Goal: Task Accomplishment & Management: Manage account settings

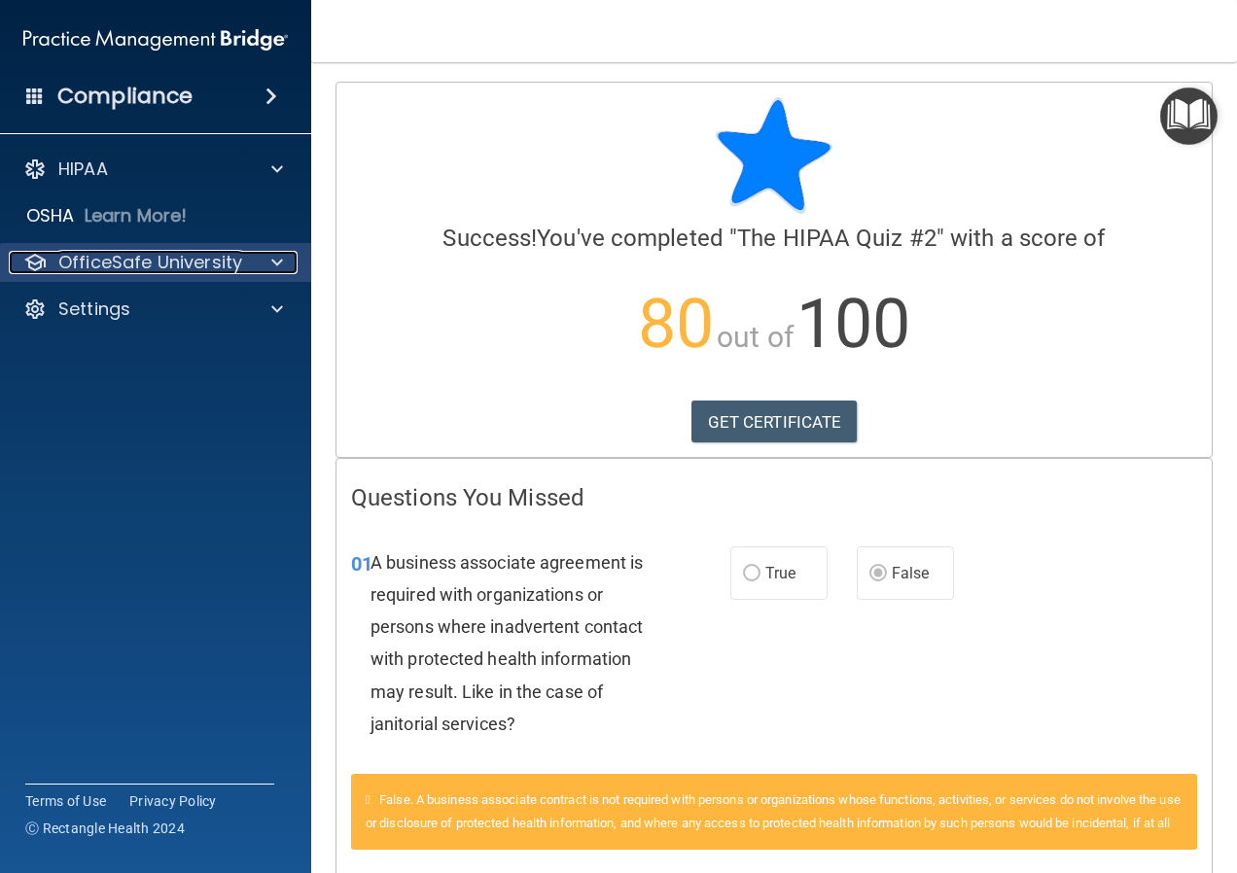
click at [118, 269] on p "OfficeSafe University" at bounding box center [150, 262] width 184 height 23
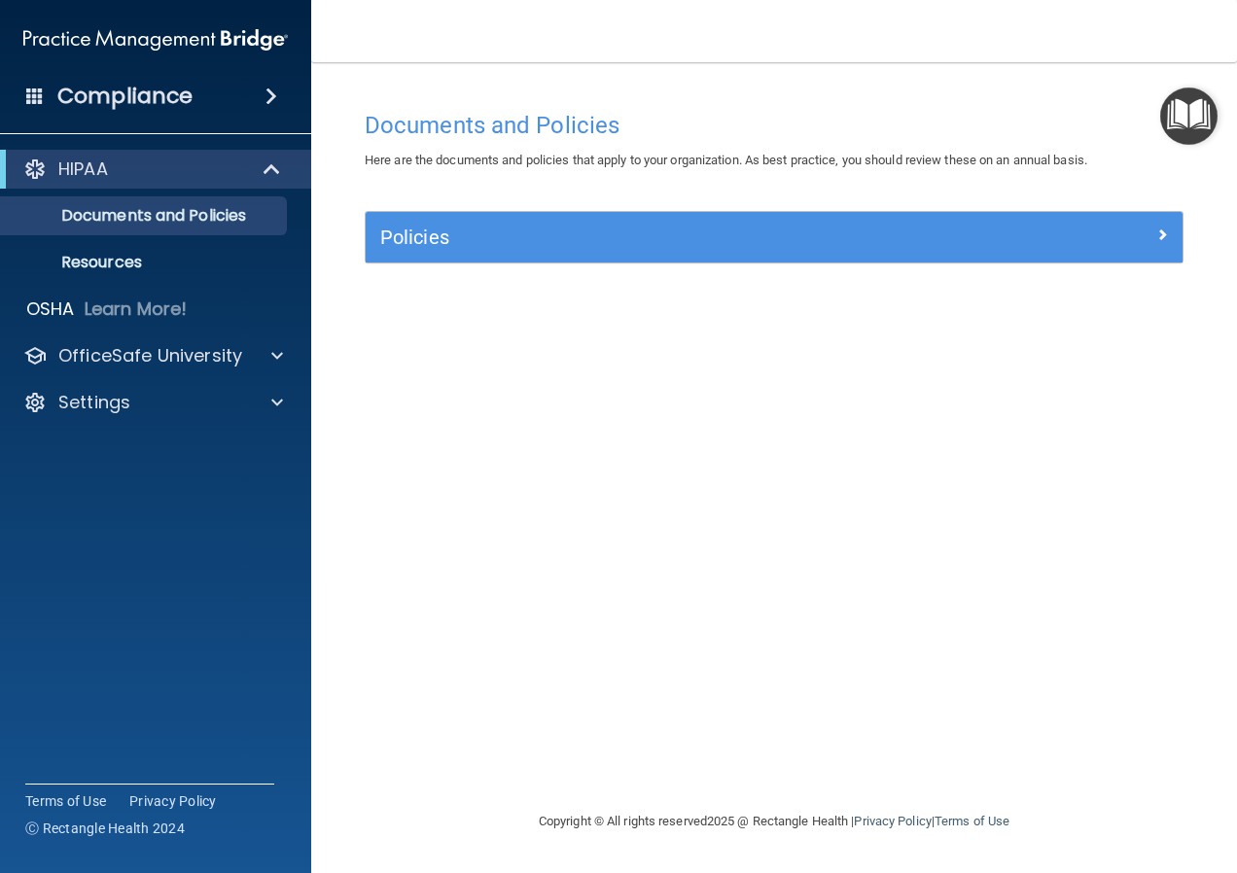
click at [42, 94] on span at bounding box center [35, 96] width 18 height 18
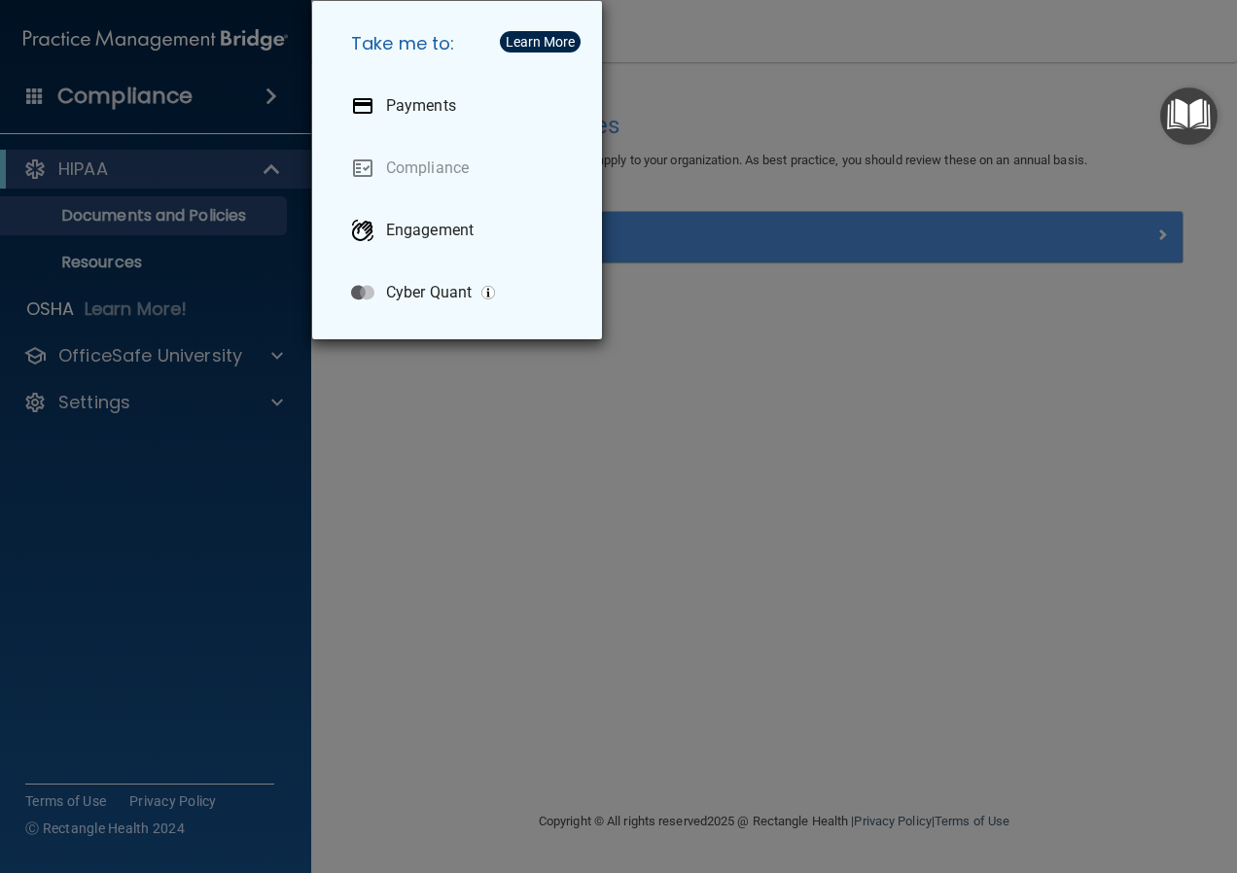
drag, startPoint x: 667, startPoint y: 405, endPoint x: 569, endPoint y: 356, distance: 110.0
click at [660, 403] on div "Take me to: Payments Compliance Engagement Cyber Quant" at bounding box center [618, 436] width 1237 height 873
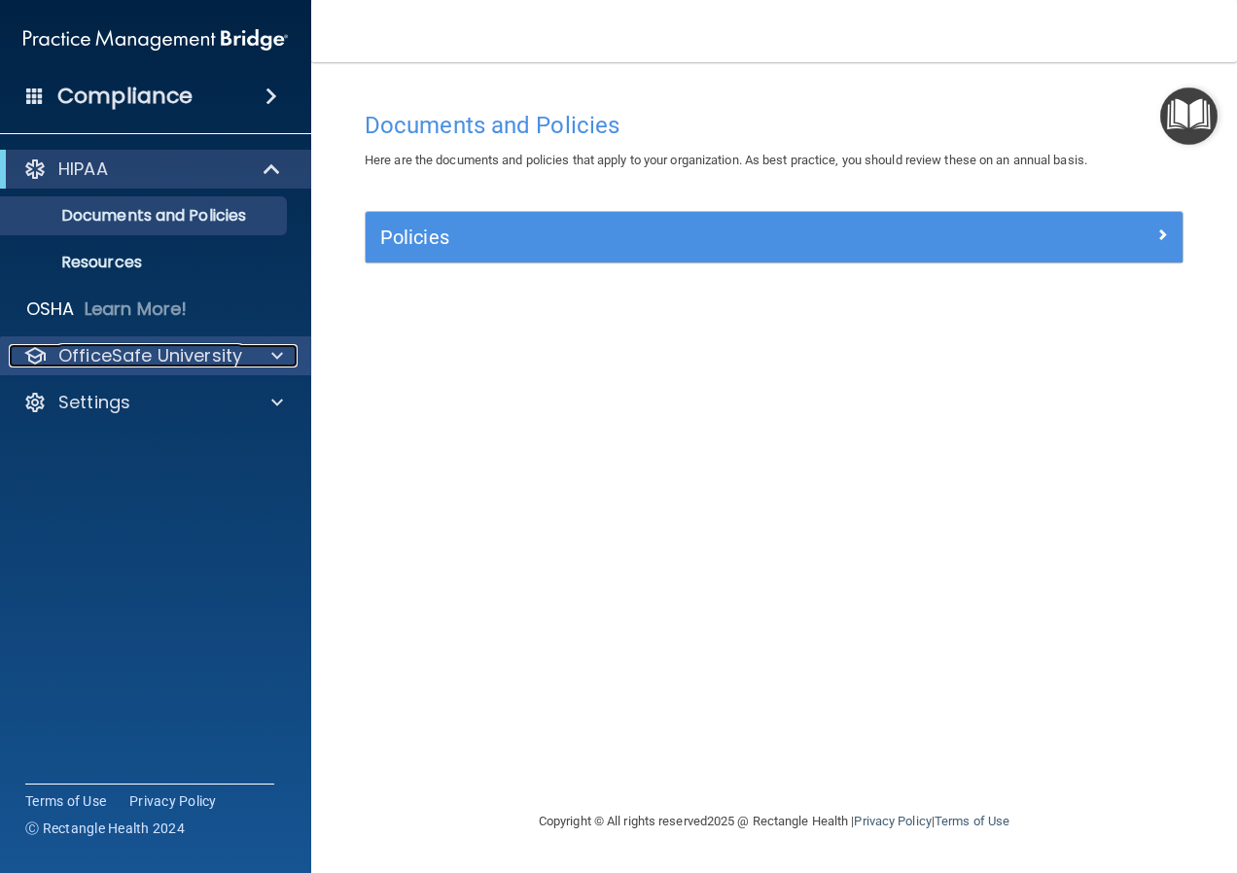
click at [105, 358] on p "OfficeSafe University" at bounding box center [150, 355] width 184 height 23
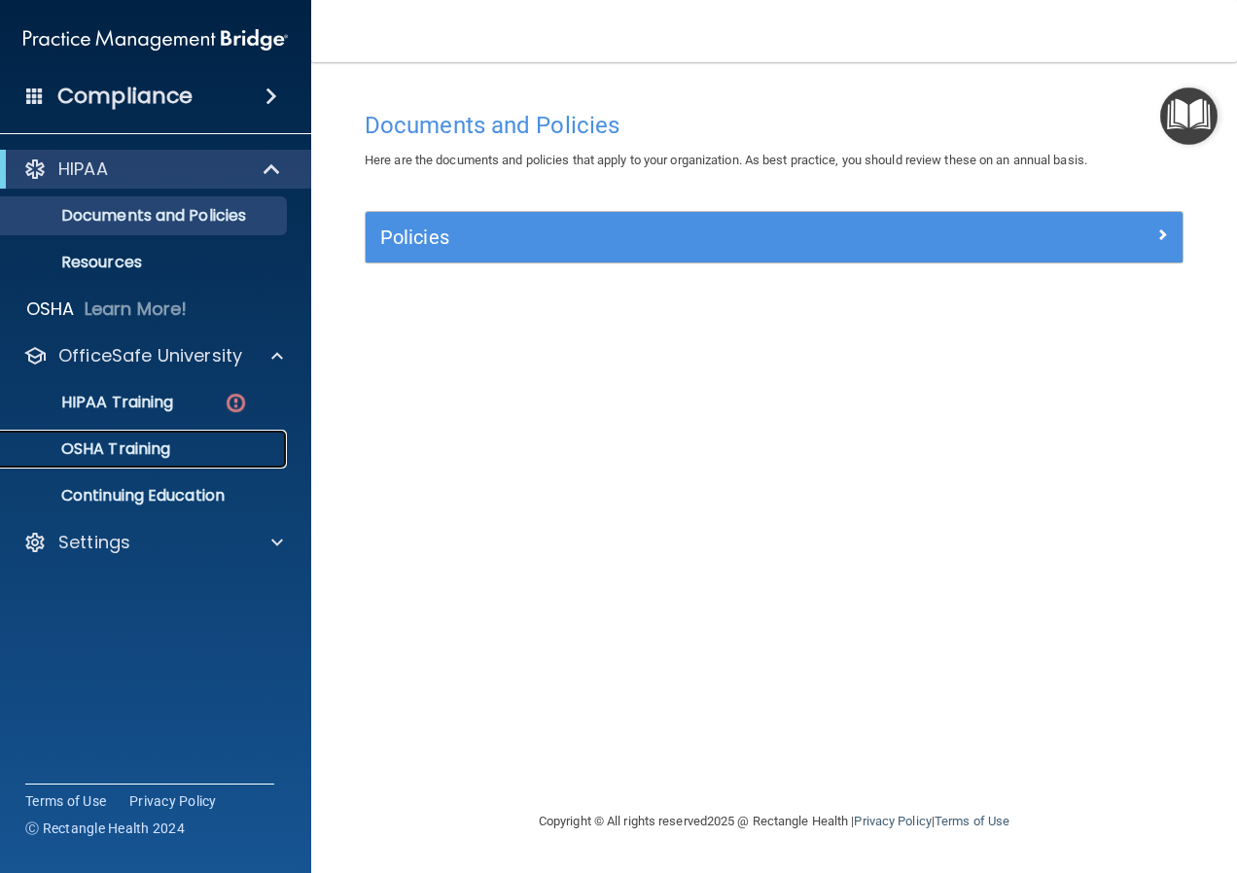
click at [119, 453] on p "OSHA Training" at bounding box center [92, 448] width 158 height 19
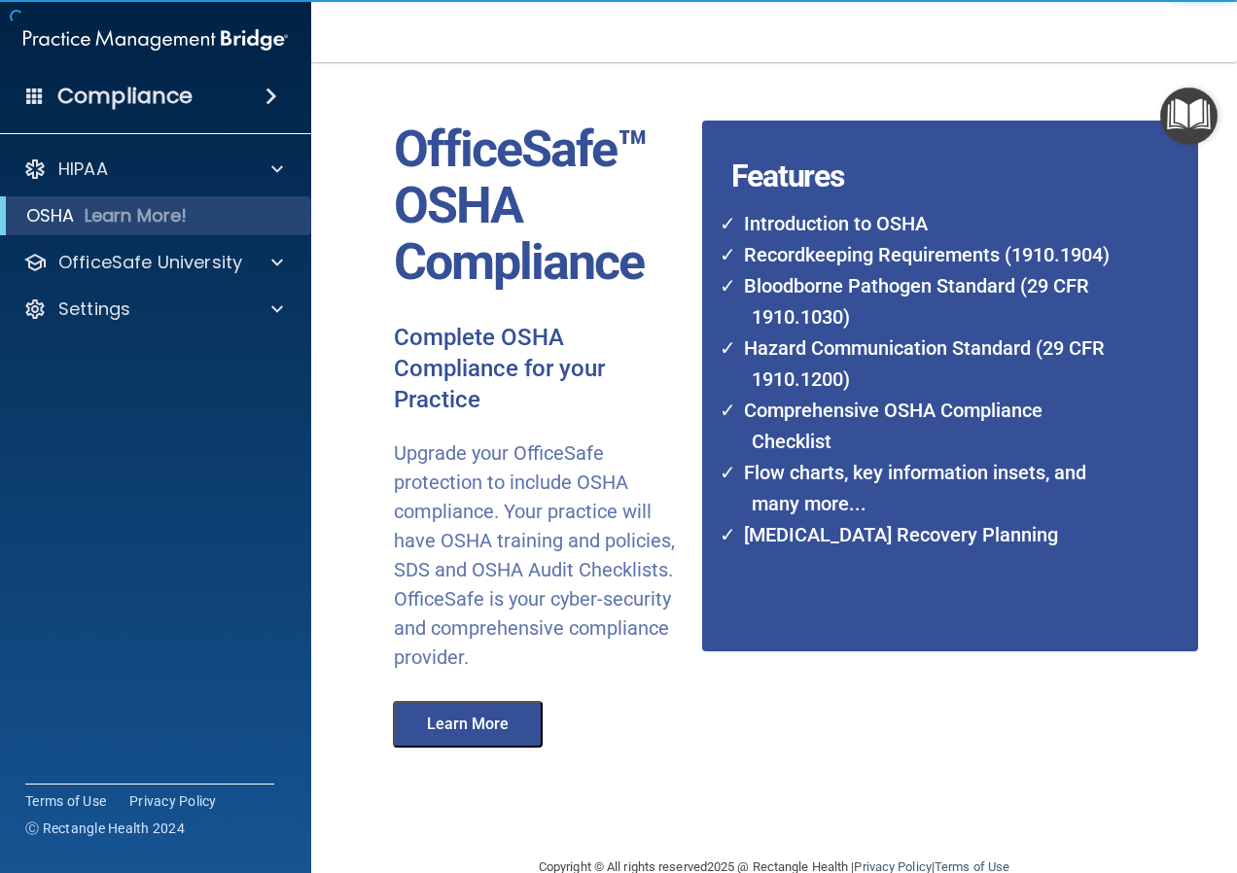
scroll to position [90, 0]
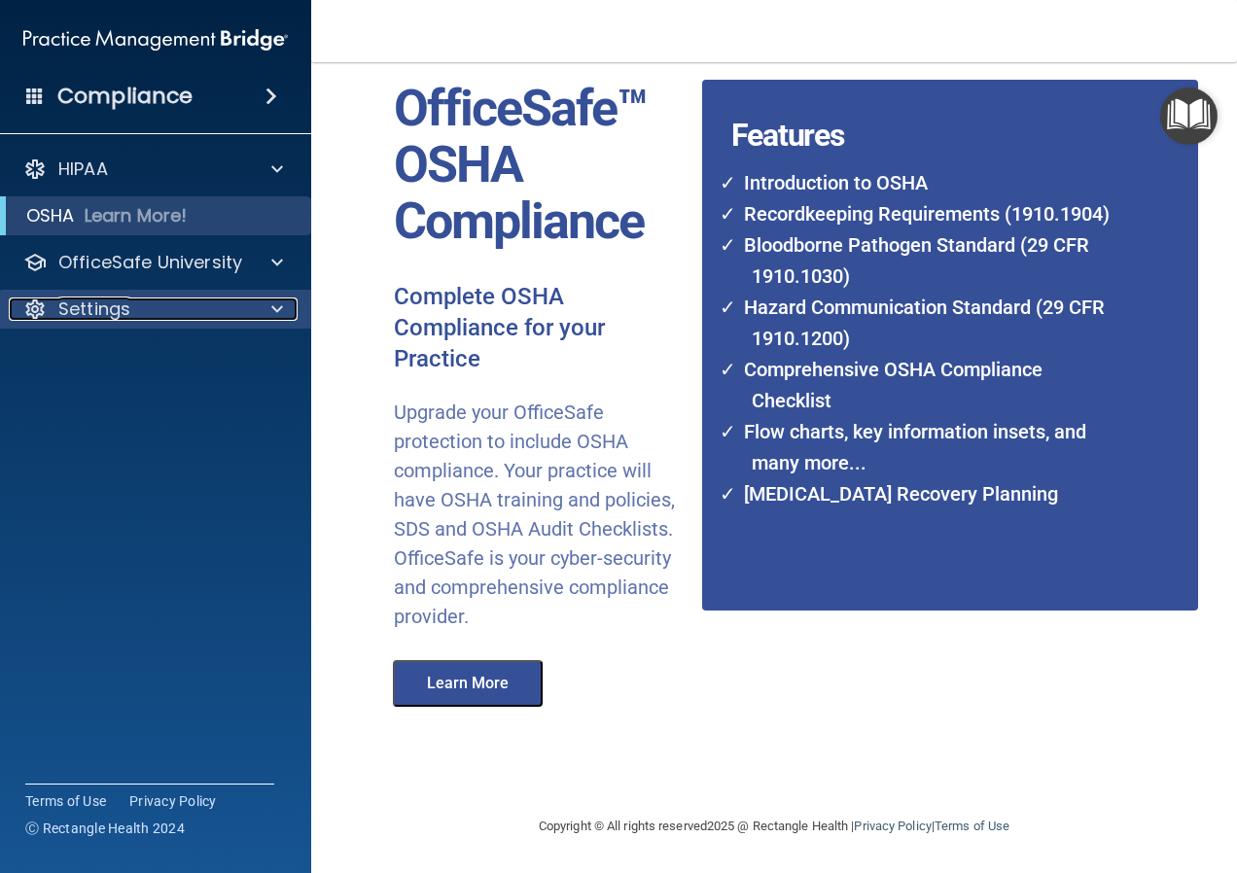
click at [91, 307] on p "Settings" at bounding box center [94, 309] width 72 height 23
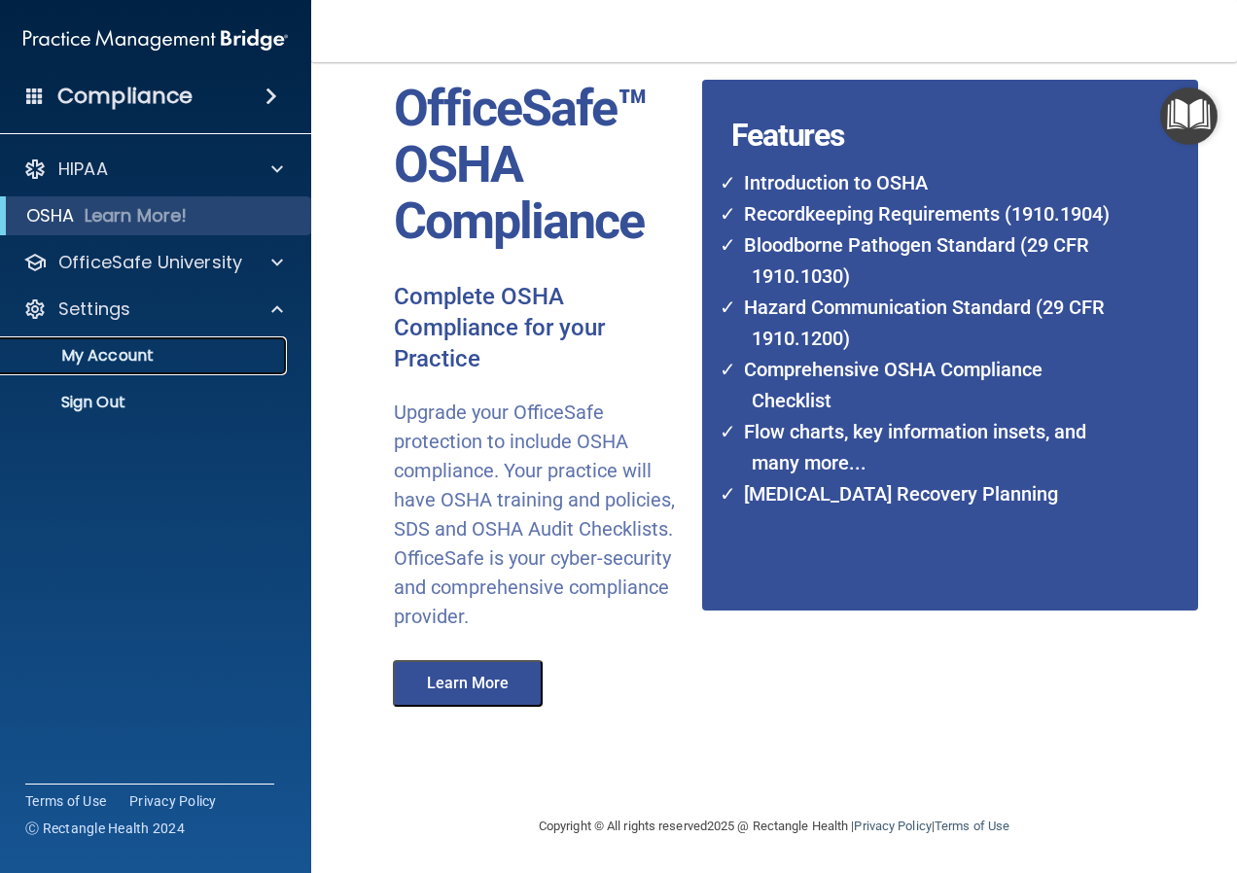
click at [99, 365] on p "My Account" at bounding box center [145, 355] width 265 height 19
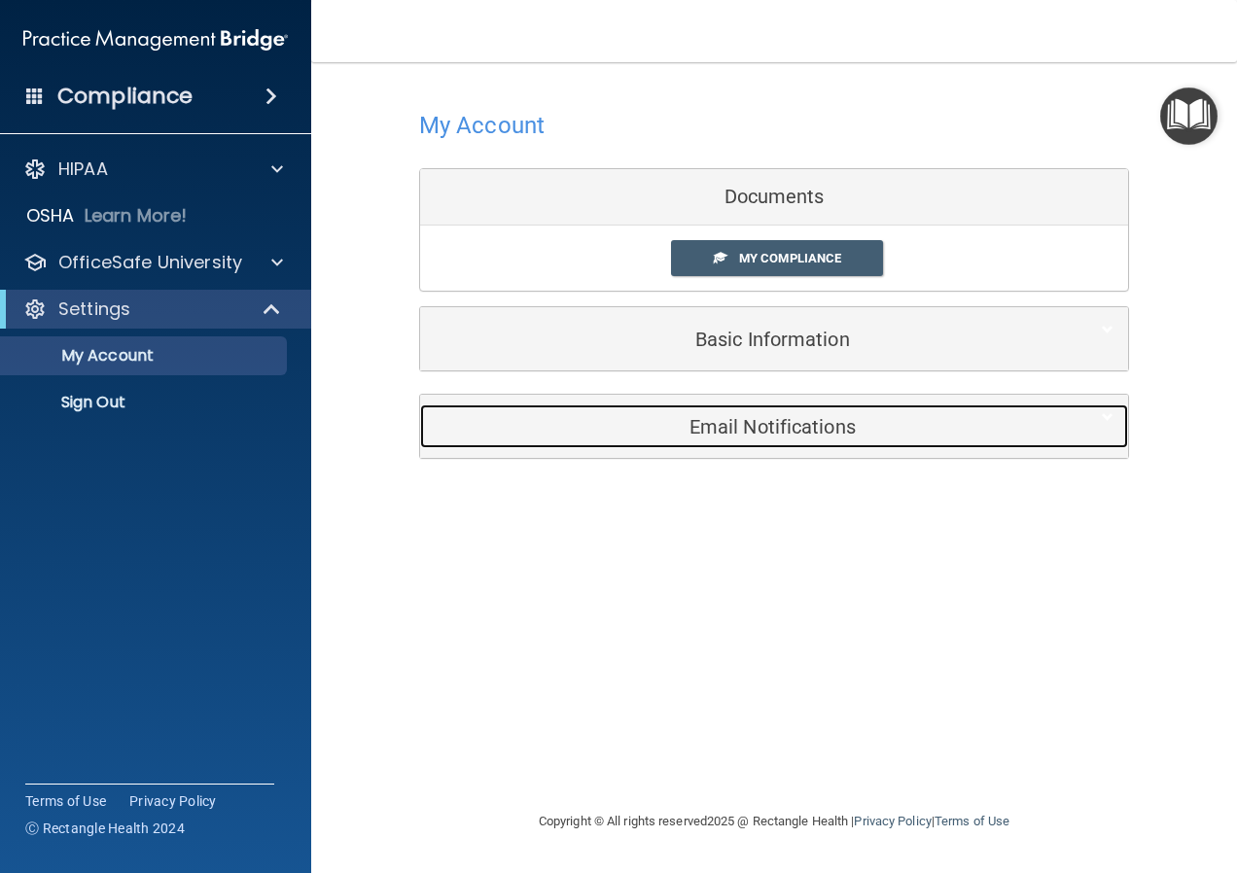
click at [689, 438] on h5 "Email Notifications" at bounding box center [744, 426] width 619 height 21
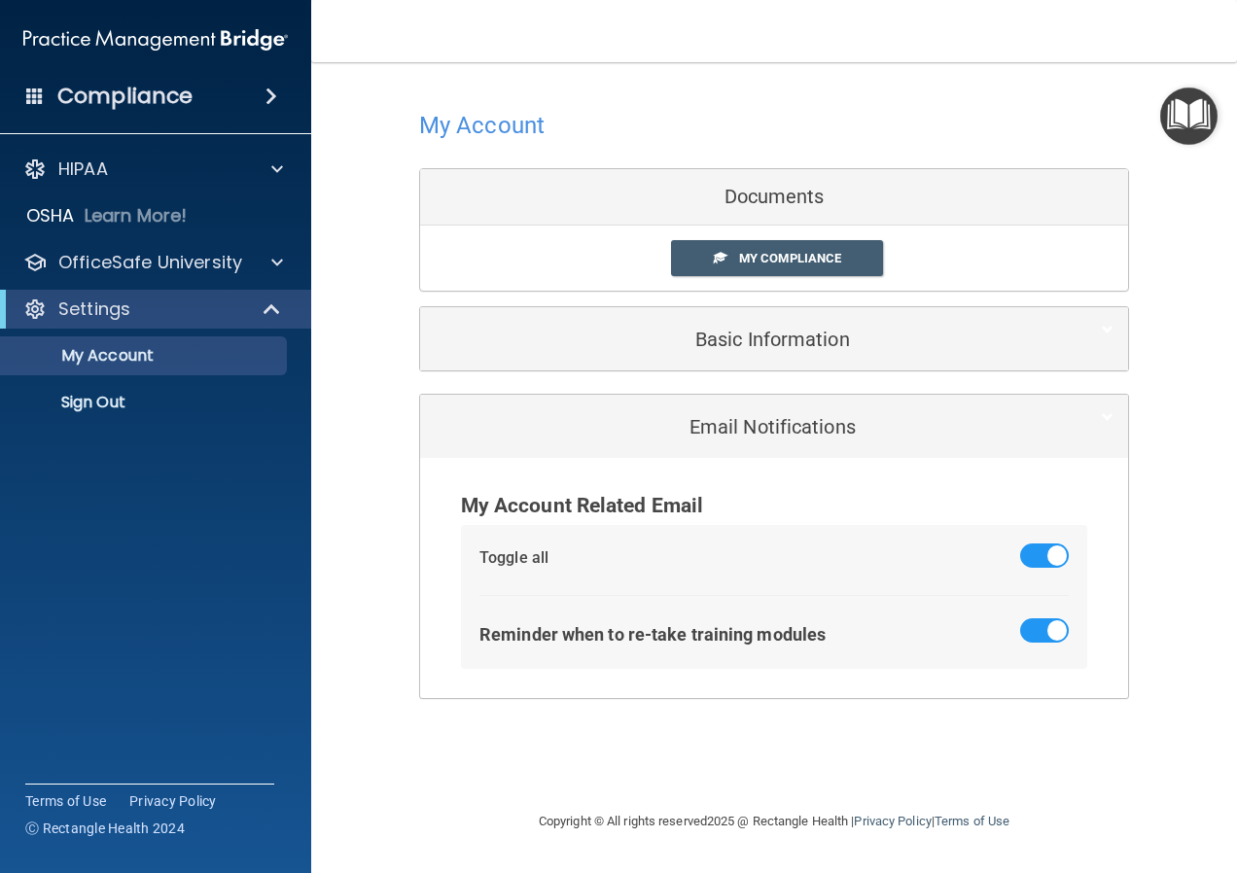
click at [498, 194] on div "Documents" at bounding box center [774, 197] width 708 height 56
click at [753, 265] on span "My Compliance" at bounding box center [790, 258] width 102 height 15
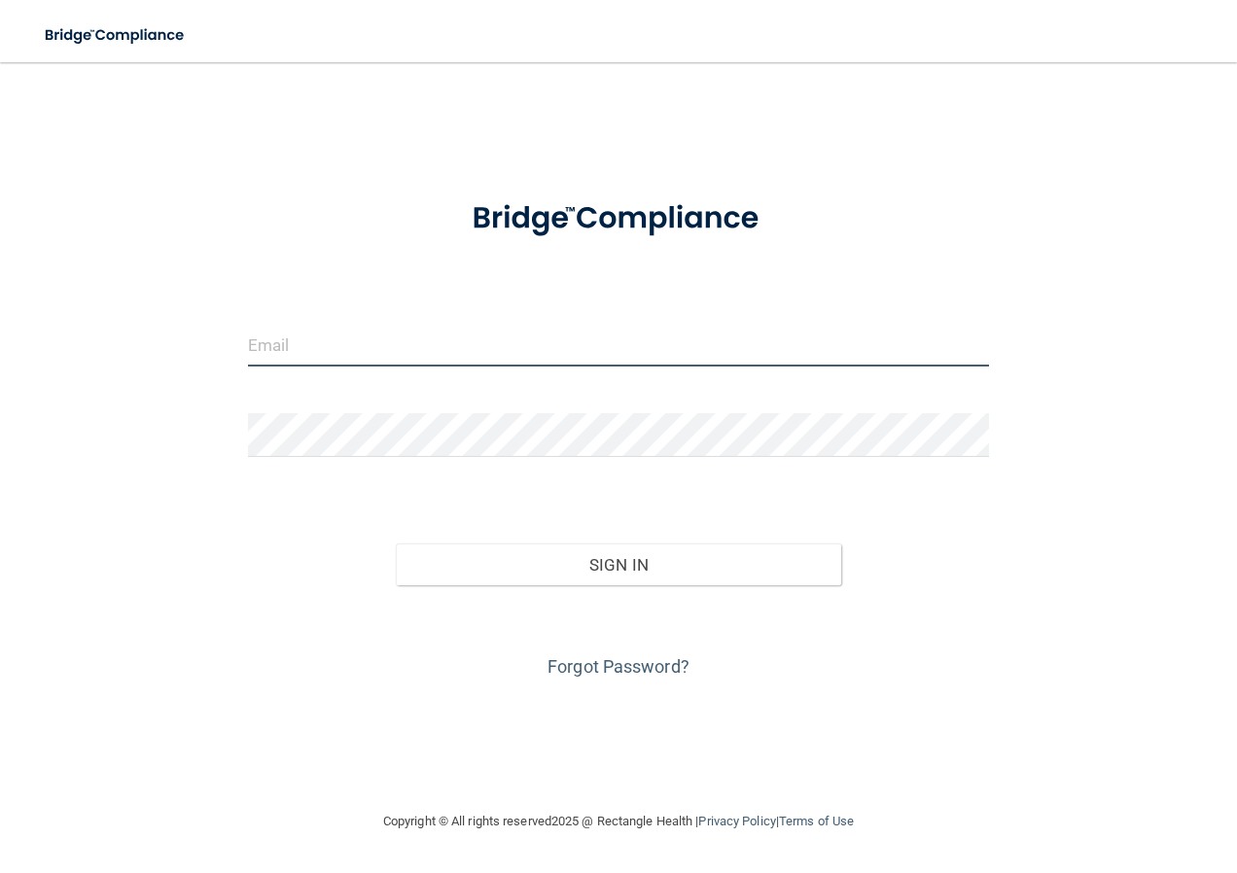
type input "caterriaberry@icloud.com"
click at [512, 351] on input "caterriaberry@icloud.com" at bounding box center [619, 345] width 742 height 44
drag, startPoint x: 512, startPoint y: 351, endPoint x: 229, endPoint y: 336, distance: 283.3
click at [229, 336] on div "caterriaberry@icloud.com Invalid email/password. You don't have permission to a…" at bounding box center [618, 436] width 1159 height 709
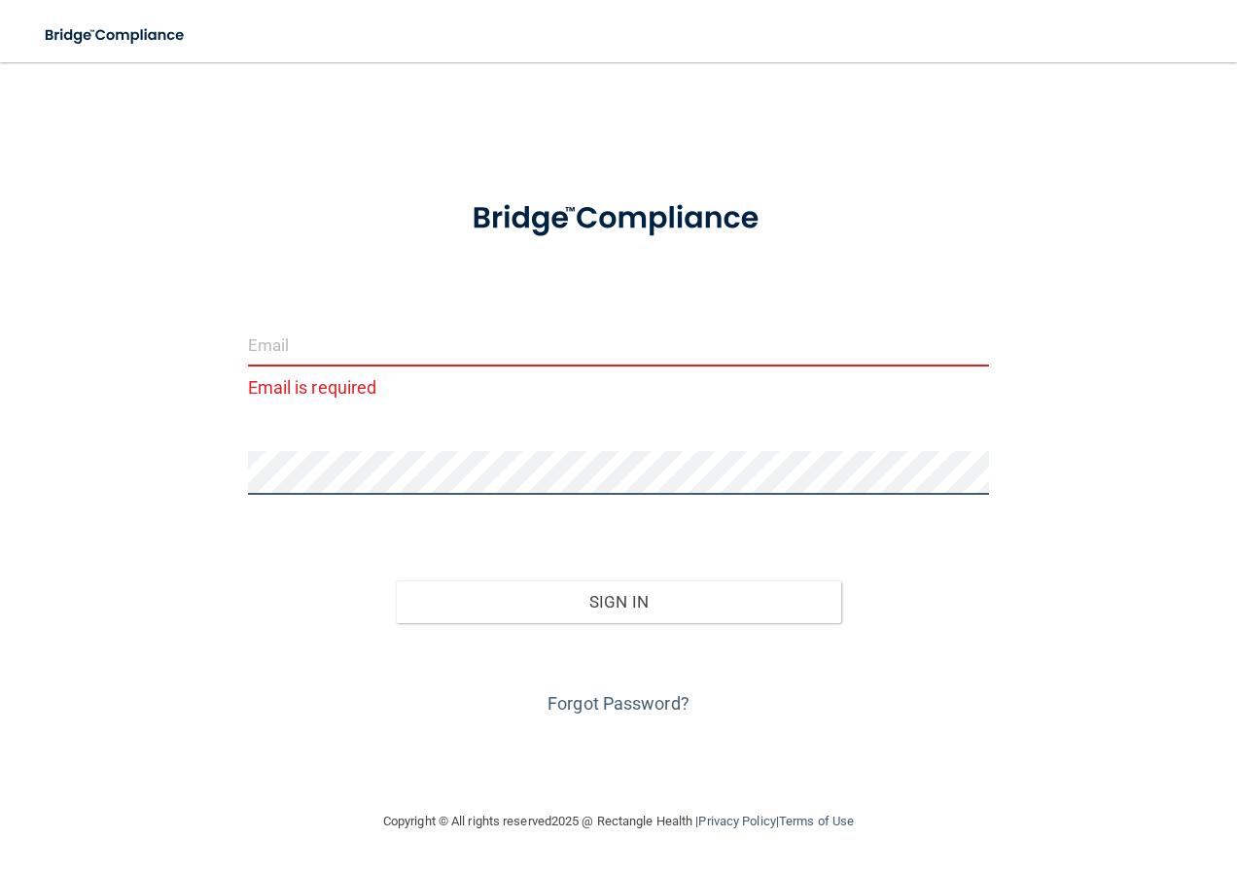
click at [166, 479] on div "Email is required Invalid email/password. You don't have permission to access t…" at bounding box center [618, 436] width 1159 height 709
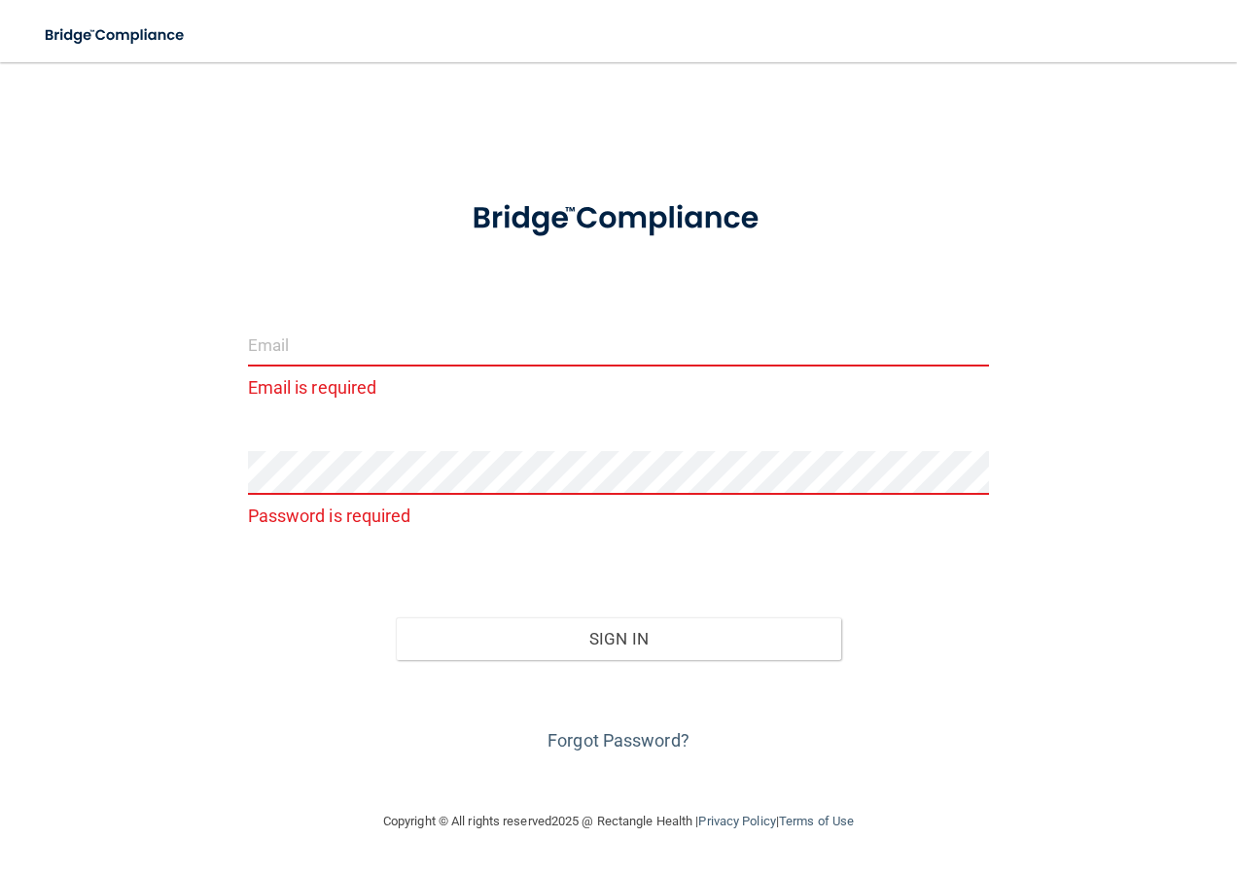
click at [313, 359] on input "email" at bounding box center [619, 345] width 742 height 44
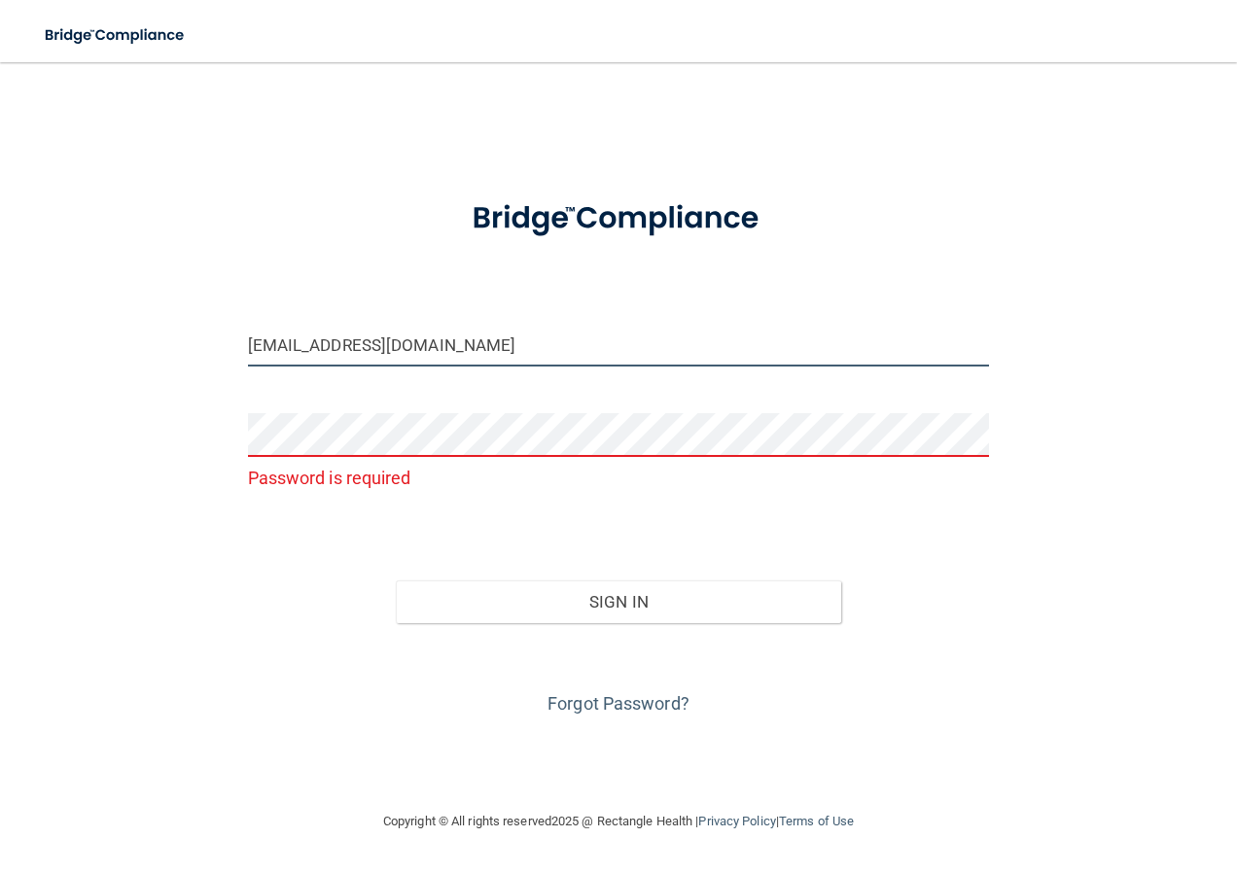
type input "41hunny.yw@gmail.com"
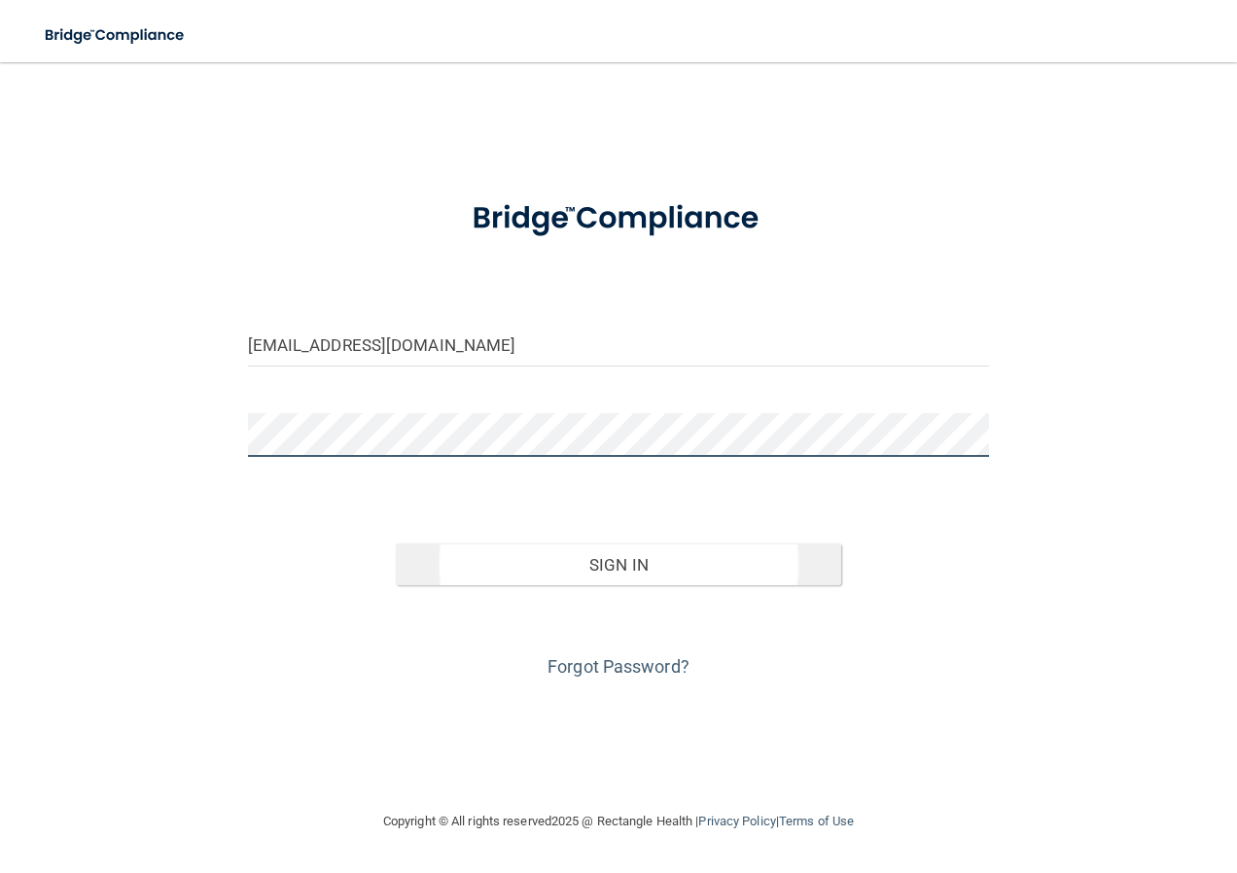
click at [396, 544] on button "Sign In" at bounding box center [618, 565] width 445 height 43
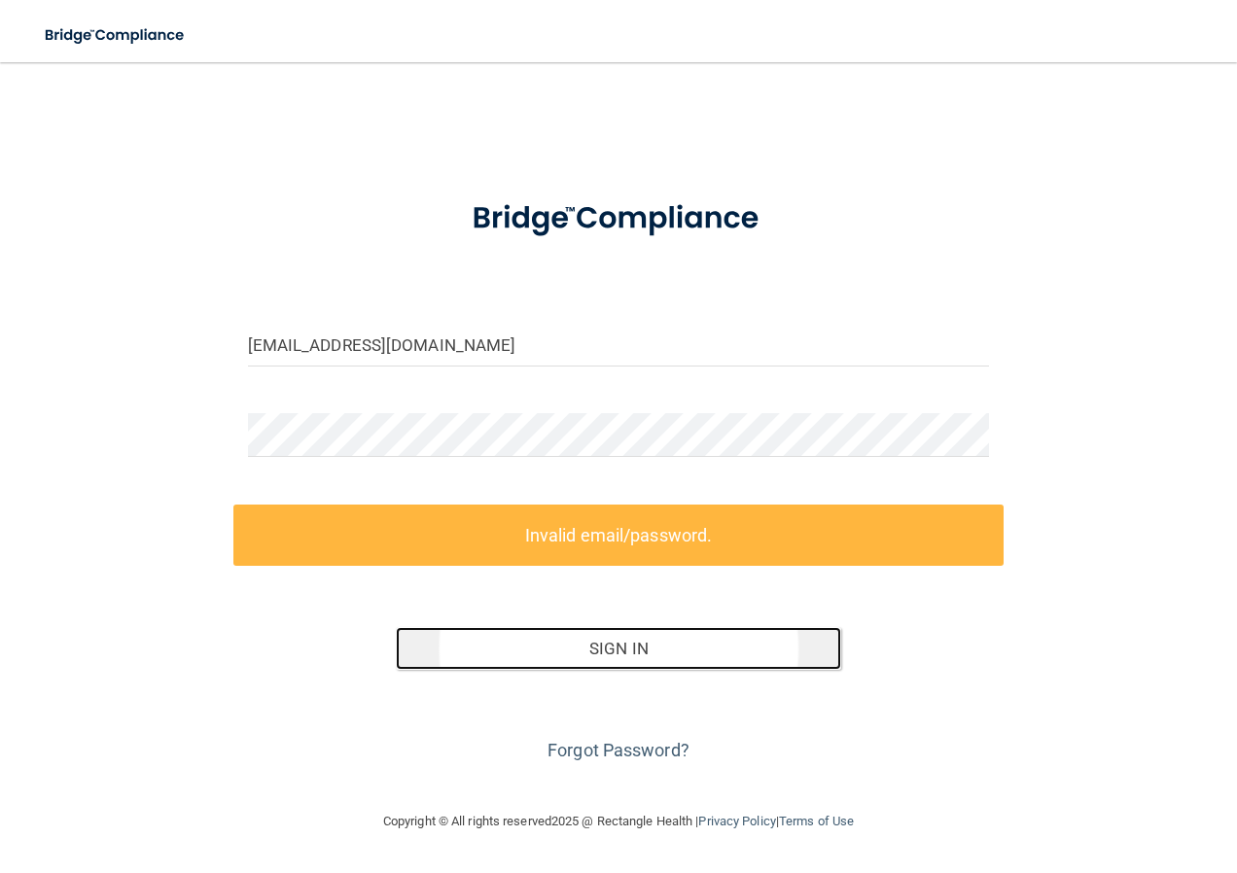
click at [606, 661] on button "Sign In" at bounding box center [618, 648] width 445 height 43
click at [609, 661] on button "Sign In" at bounding box center [618, 648] width 445 height 43
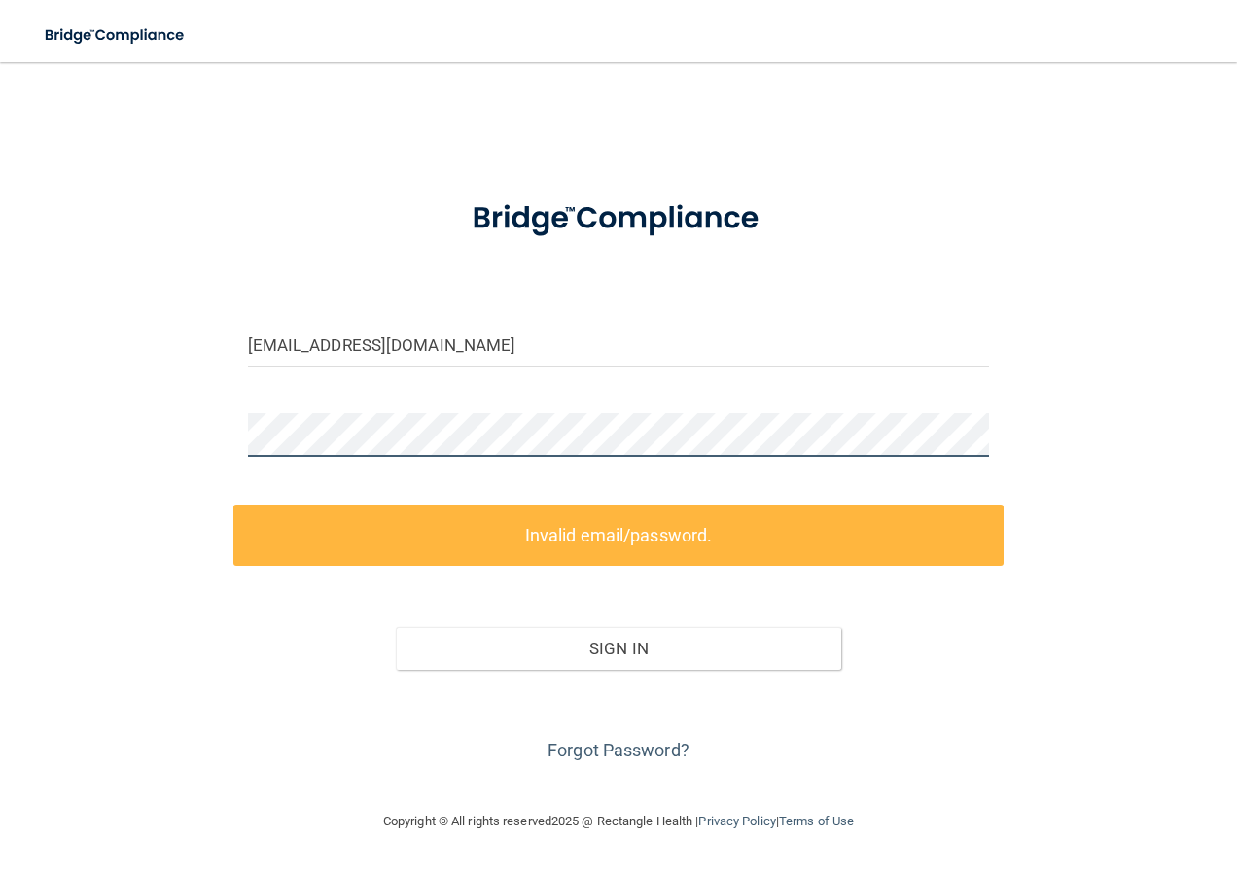
click at [192, 430] on div "41hunny.yw@gmail.com Invalid email/password. You don't have permission to acces…" at bounding box center [618, 436] width 1159 height 709
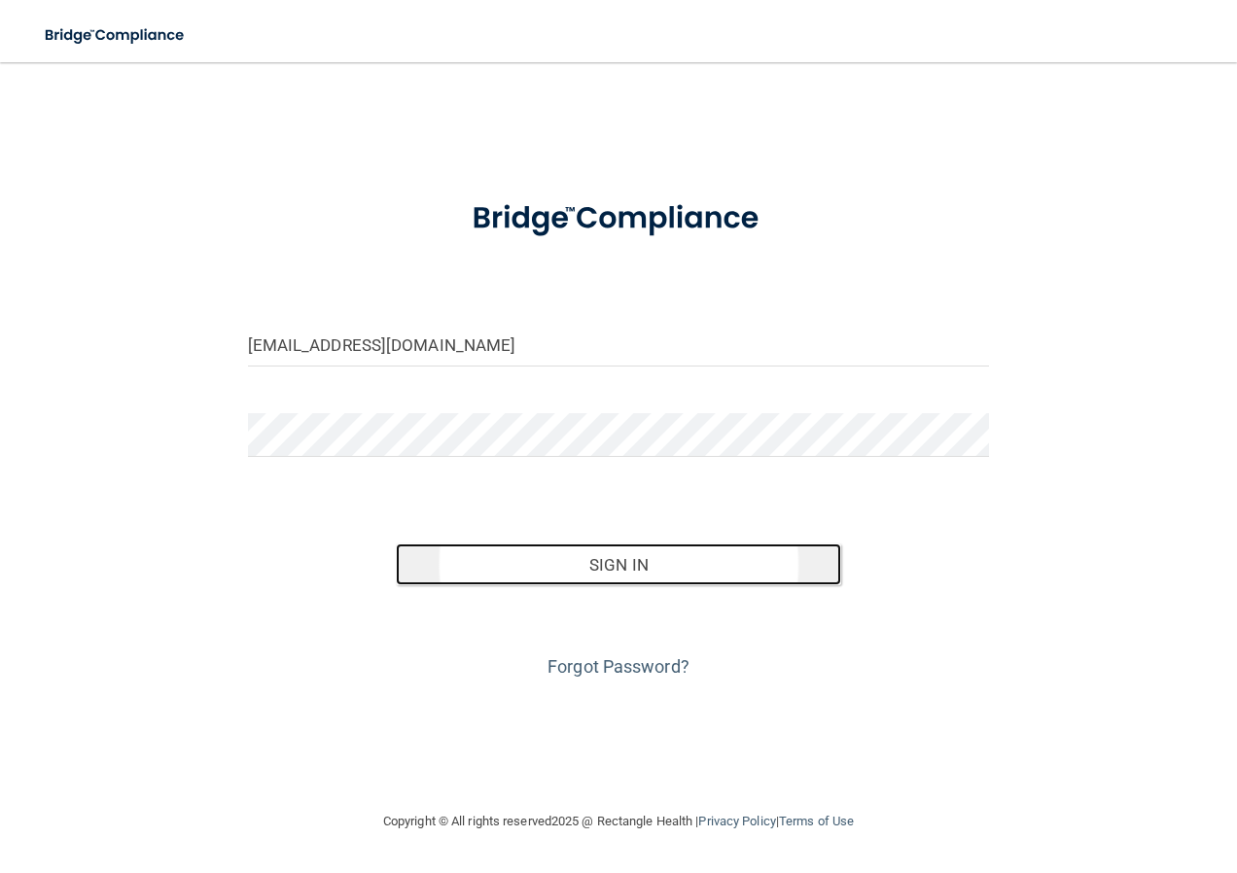
click at [682, 570] on button "Sign In" at bounding box center [618, 565] width 445 height 43
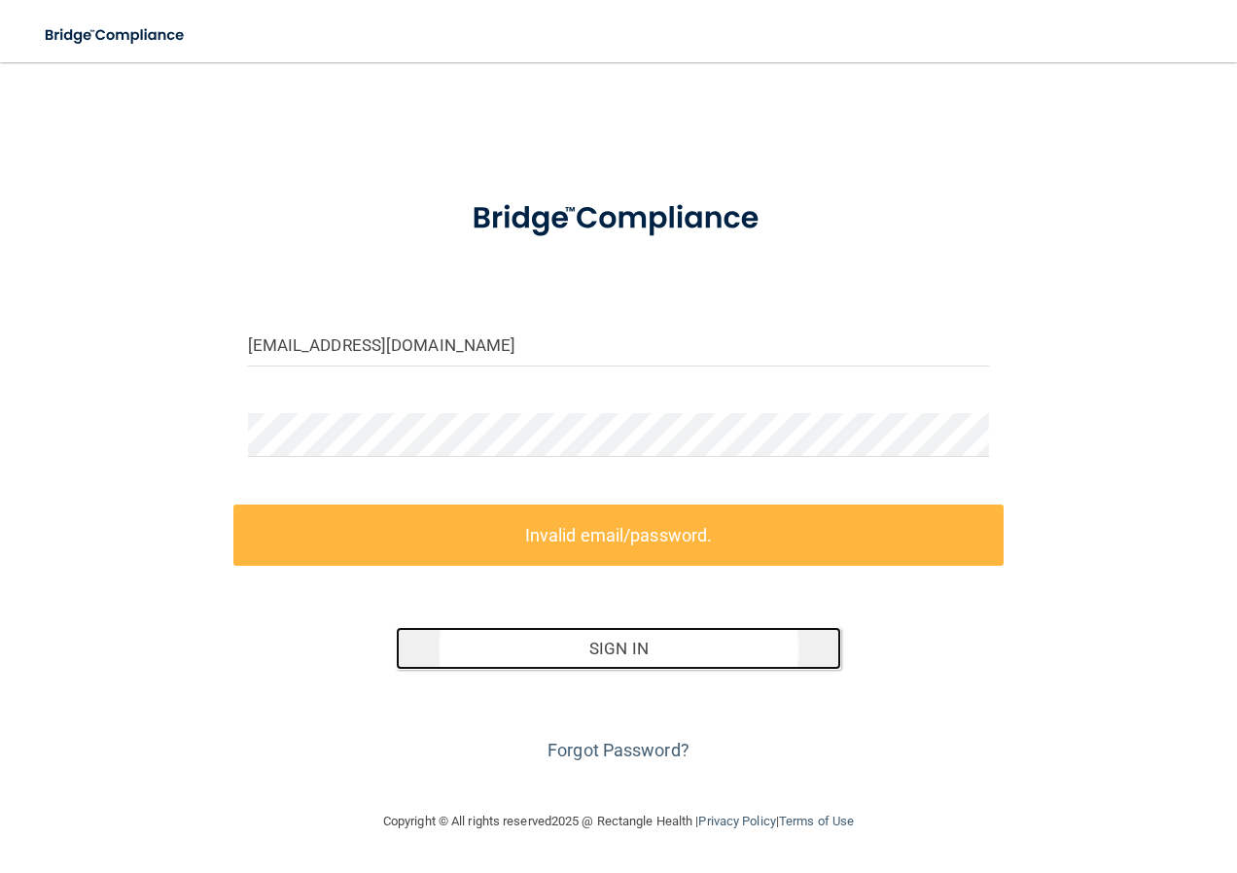
click at [396, 627] on button "Sign In" at bounding box center [618, 648] width 445 height 43
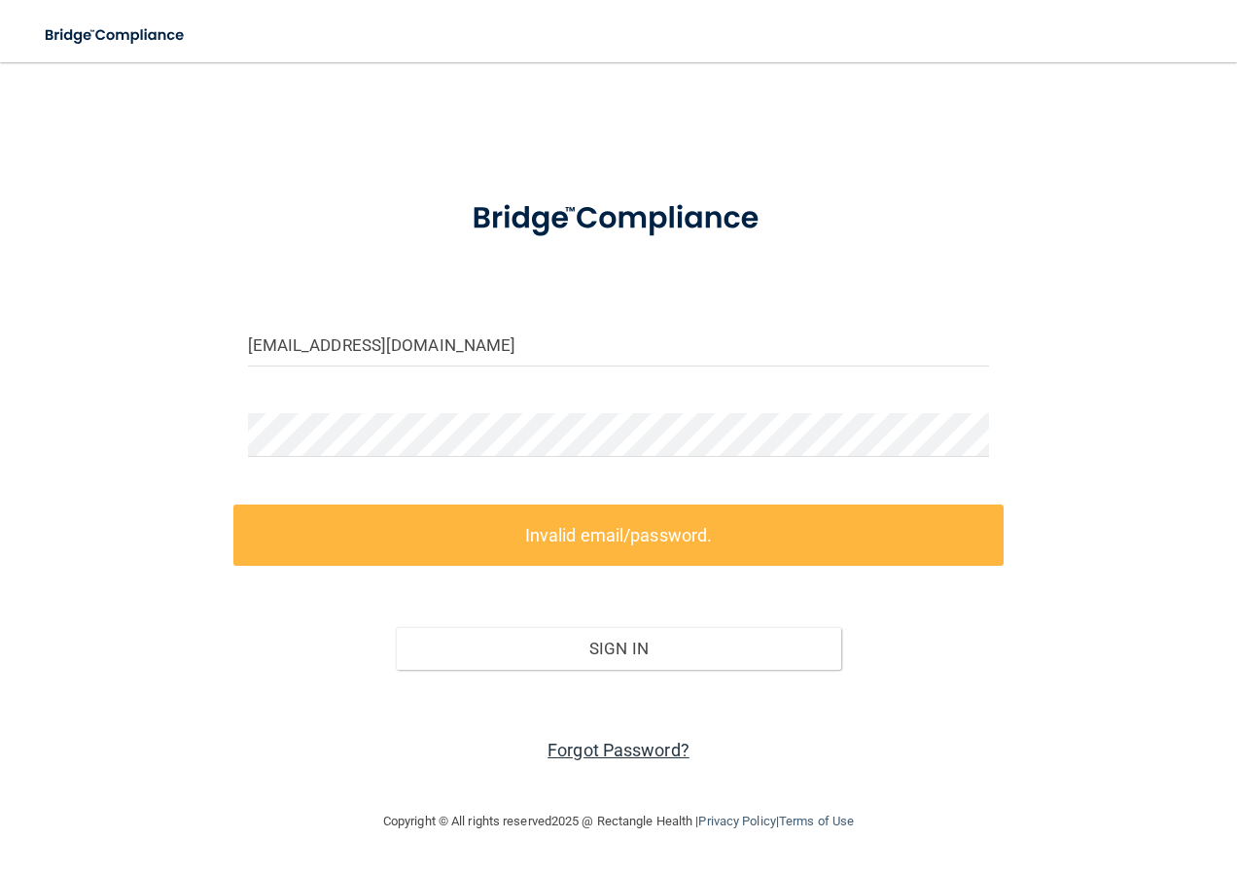
click at [626, 758] on link "Forgot Password?" at bounding box center [618, 750] width 142 height 20
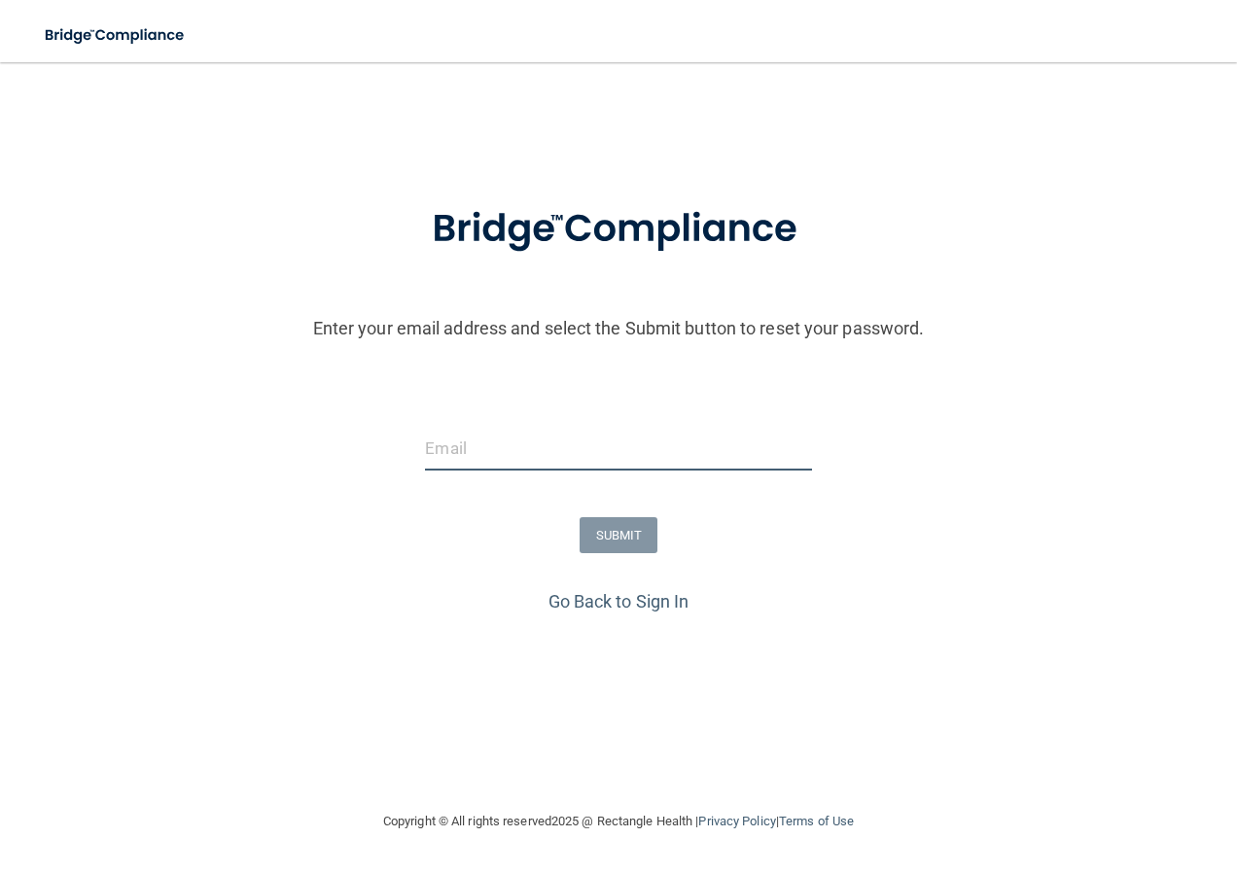
click at [469, 443] on input "email" at bounding box center [618, 449] width 386 height 44
type input "41hunny.yw@gmail.com"
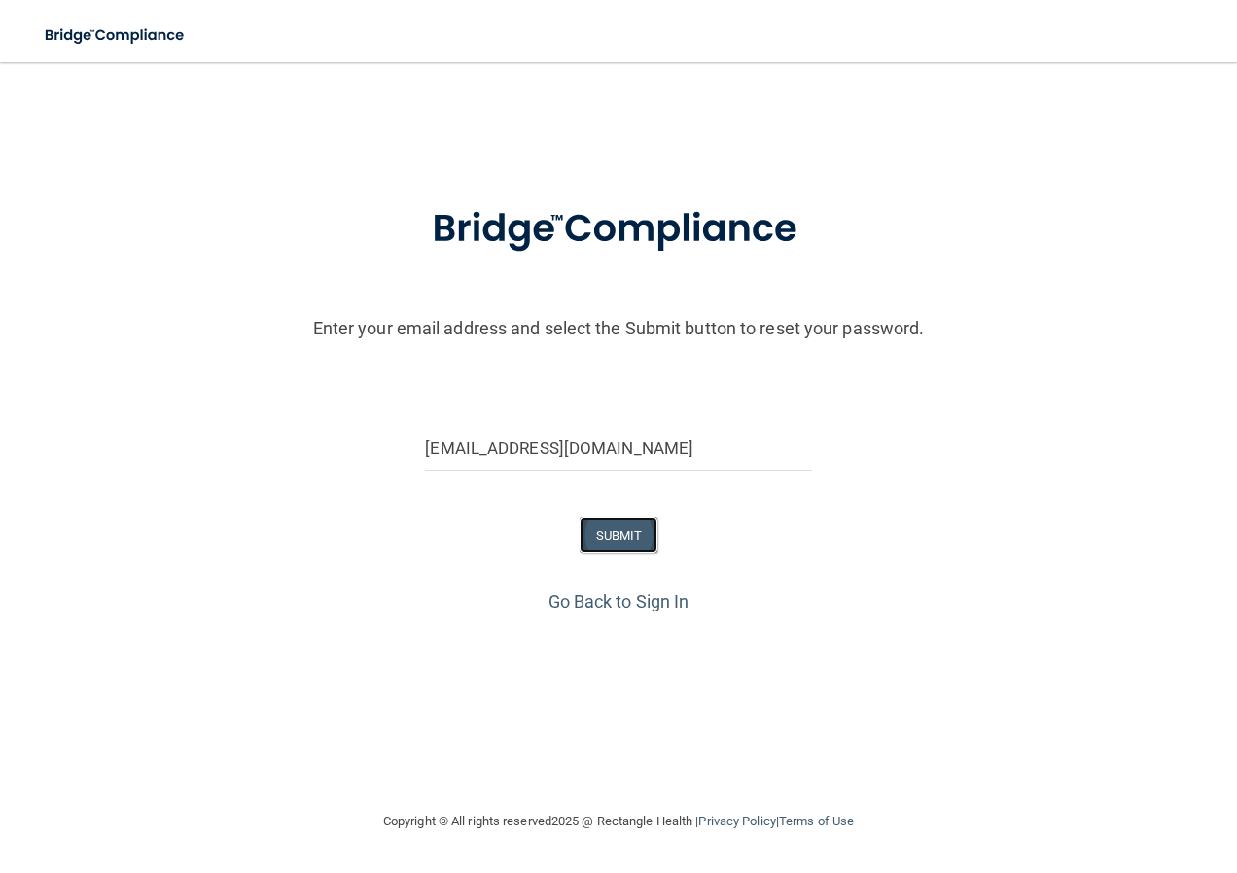
click at [605, 533] on button "SUBMIT" at bounding box center [618, 535] width 79 height 36
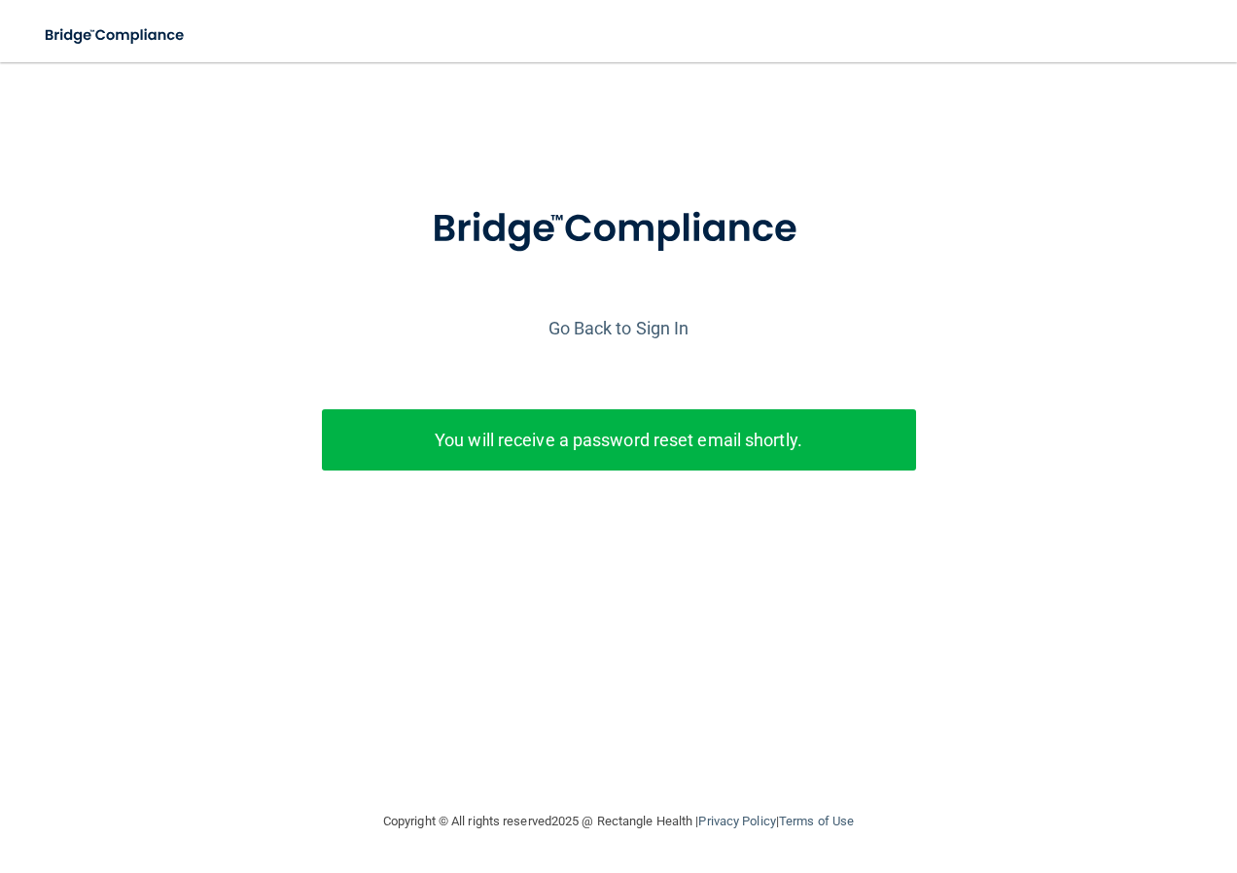
click at [613, 474] on div "You will receive a password reset email shortly." at bounding box center [618, 451] width 623 height 84
drag, startPoint x: 619, startPoint y: 440, endPoint x: 610, endPoint y: 437, distance: 10.5
click at [619, 439] on p "You will receive a password reset email shortly." at bounding box center [618, 440] width 565 height 32
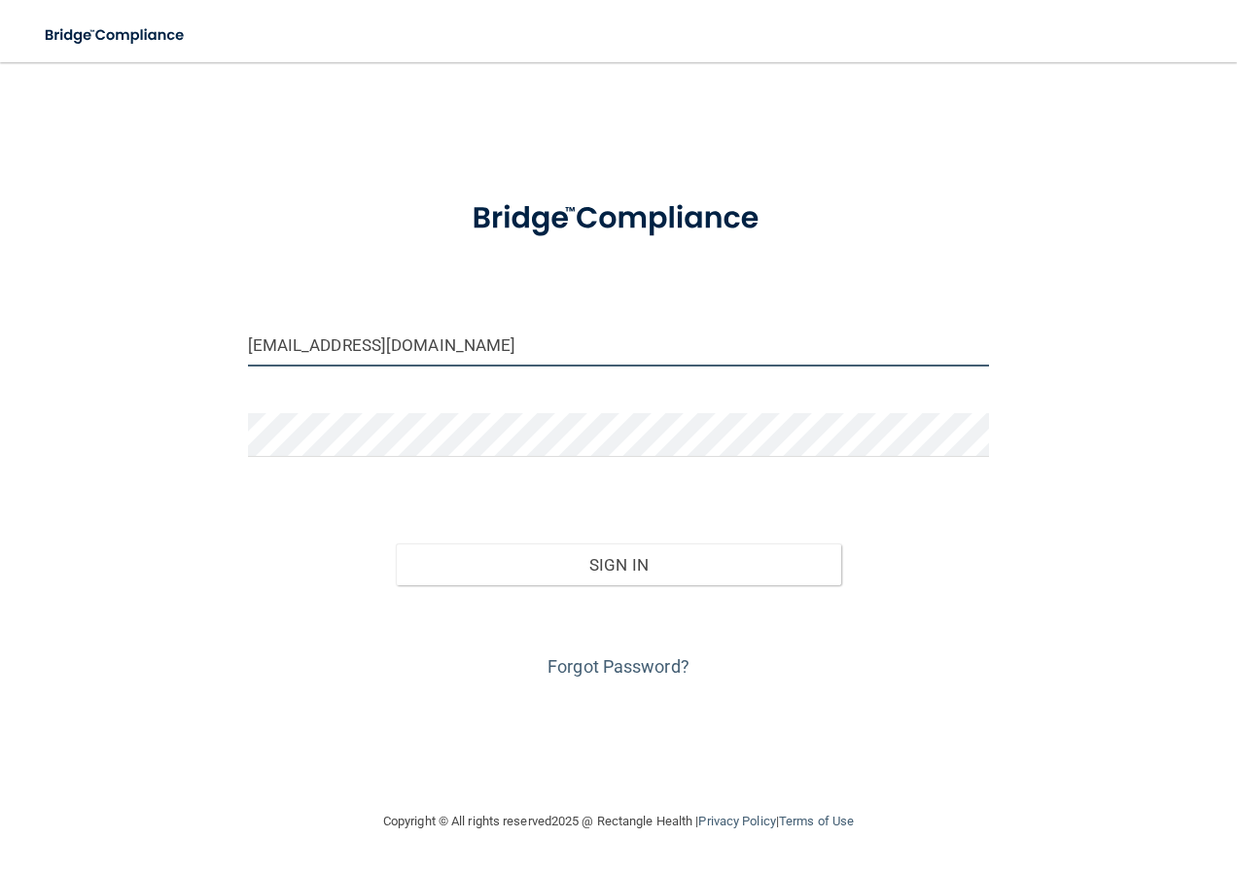
click at [306, 330] on input "[EMAIL_ADDRESS][DOMAIN_NAME]" at bounding box center [619, 345] width 742 height 44
click at [323, 591] on div "Forgot Password?" at bounding box center [618, 633] width 771 height 97
drag, startPoint x: 393, startPoint y: 339, endPoint x: 180, endPoint y: 346, distance: 213.0
click at [182, 343] on div "caterriaberry@icloud.com Invalid email/password. You don't have permission to a…" at bounding box center [618, 436] width 1159 height 709
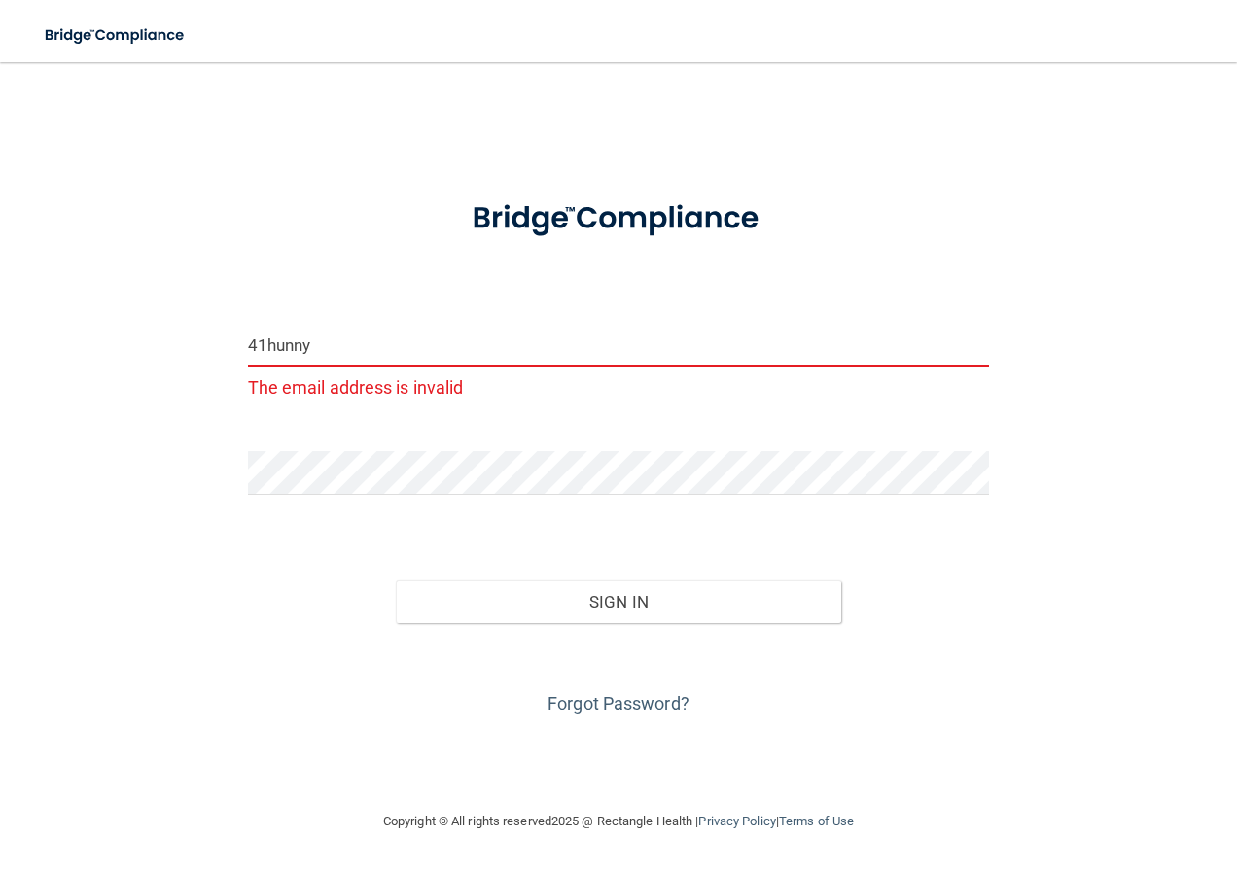
type input "41hunny.yw@gmail.com"
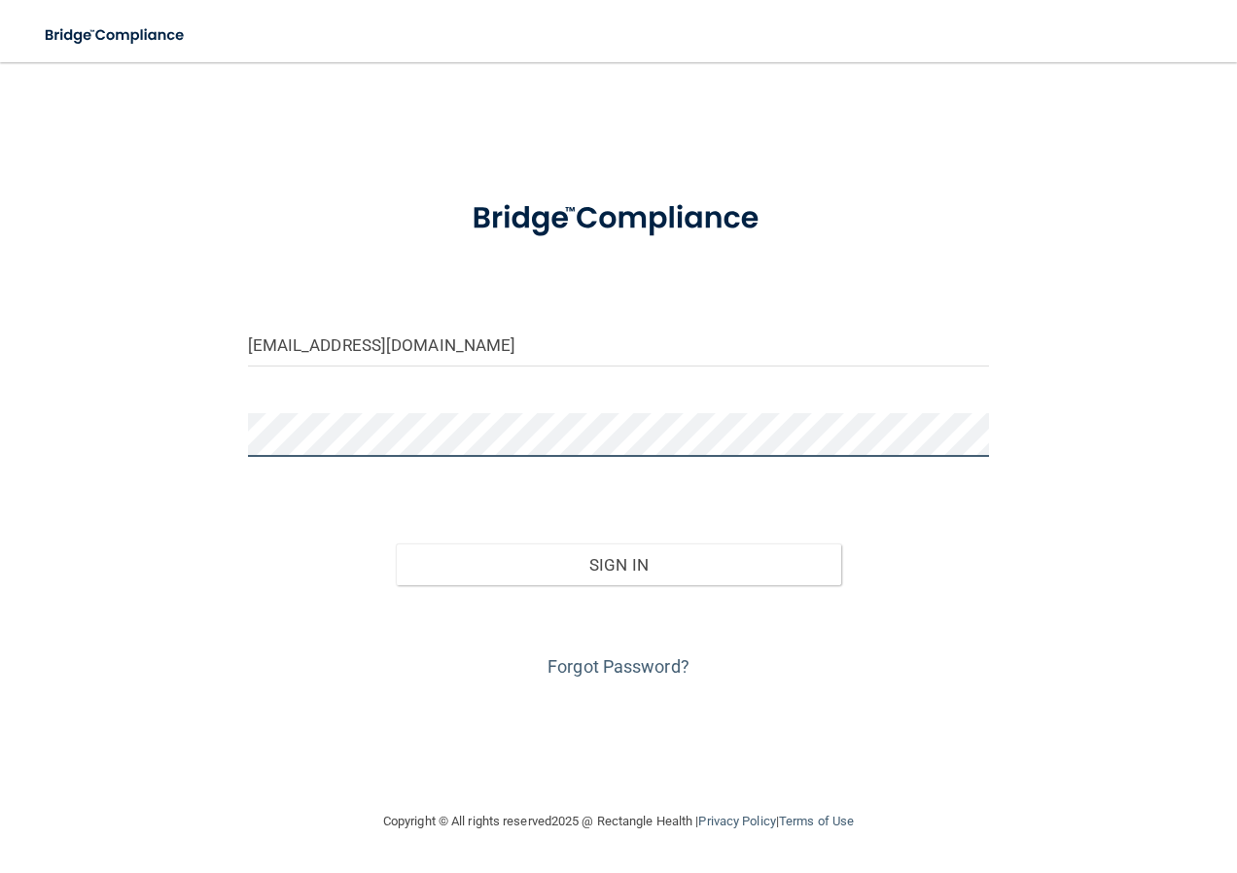
click at [196, 421] on div "41hunny.yw@gmail.com Invalid email/password. You don't have permission to acces…" at bounding box center [618, 436] width 1159 height 709
click at [396, 544] on button "Sign In" at bounding box center [618, 565] width 445 height 43
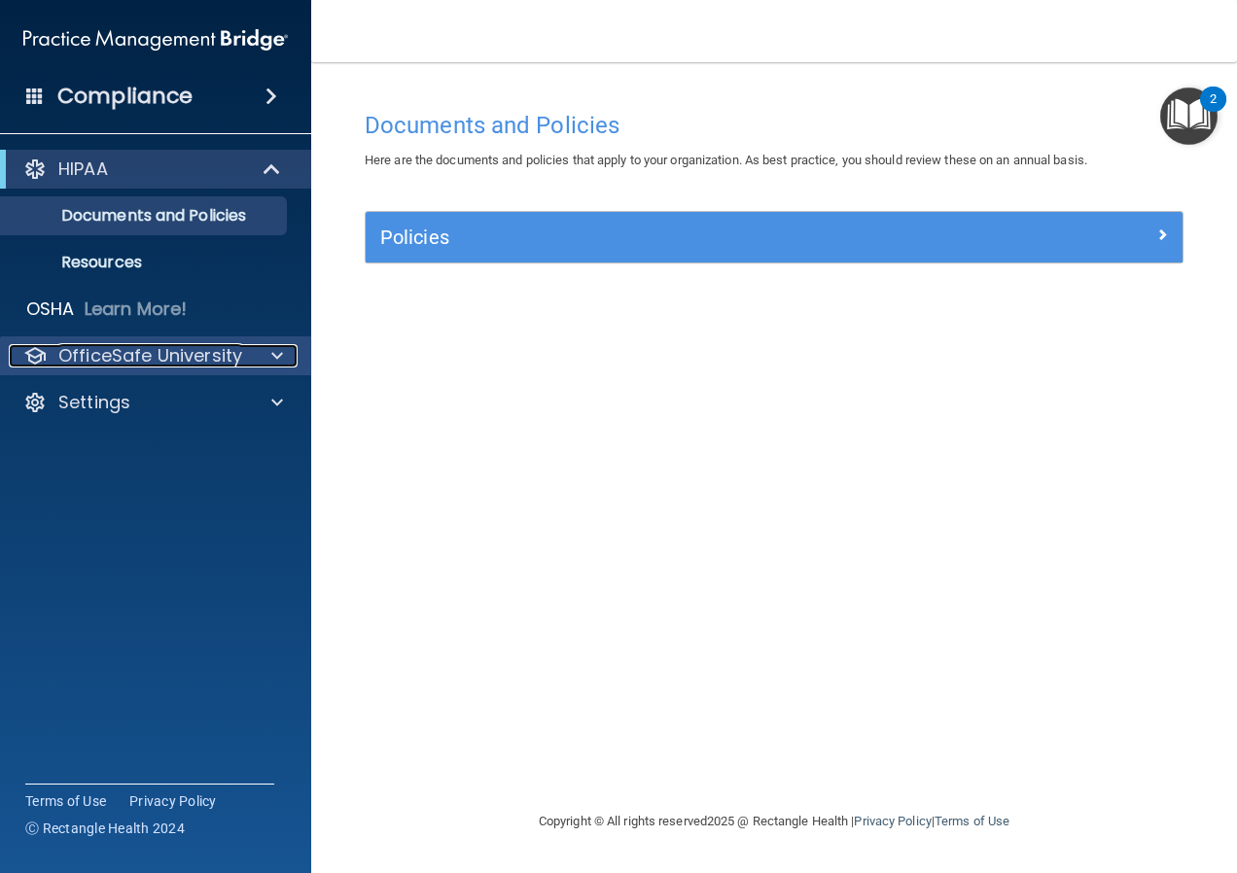
click at [159, 355] on p "OfficeSafe University" at bounding box center [150, 355] width 184 height 23
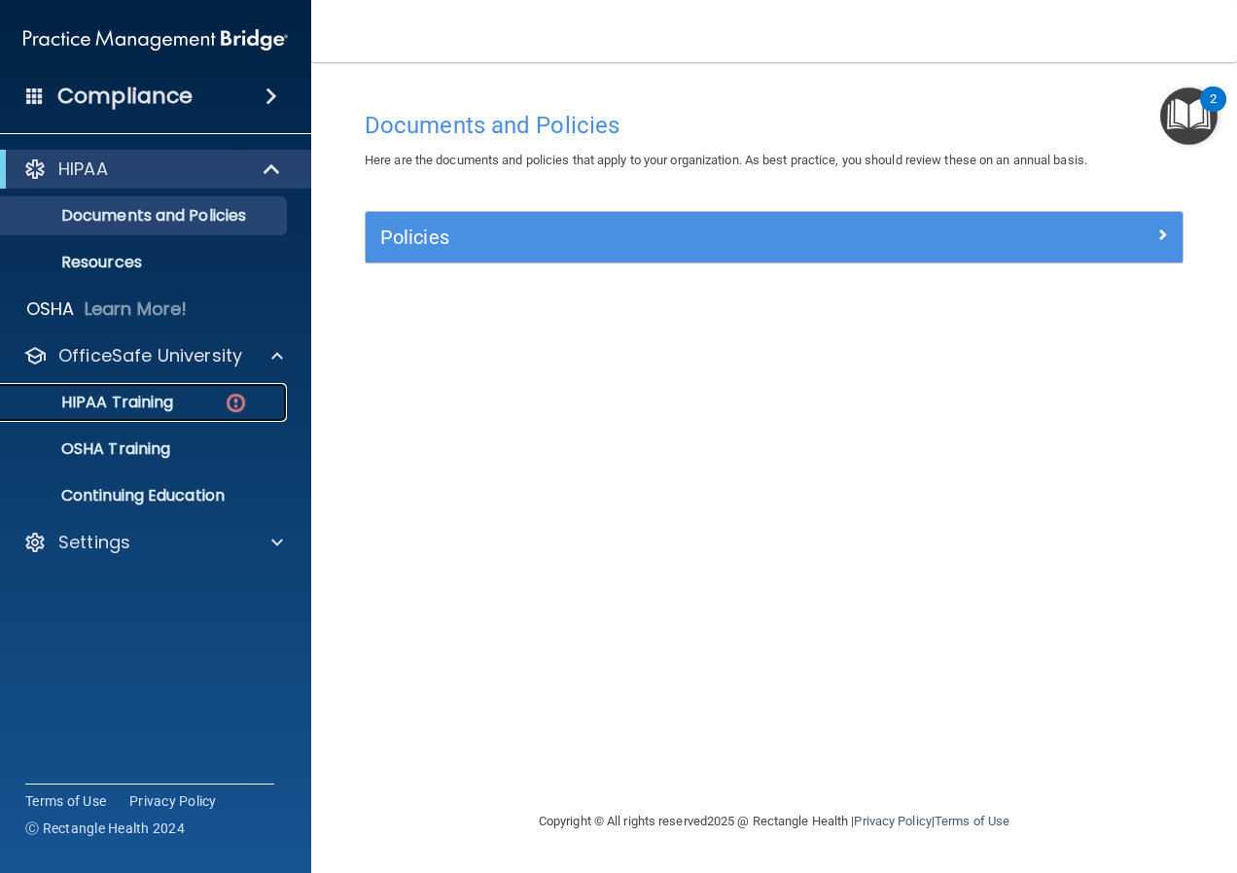
click at [123, 400] on p "HIPAA Training" at bounding box center [93, 402] width 160 height 19
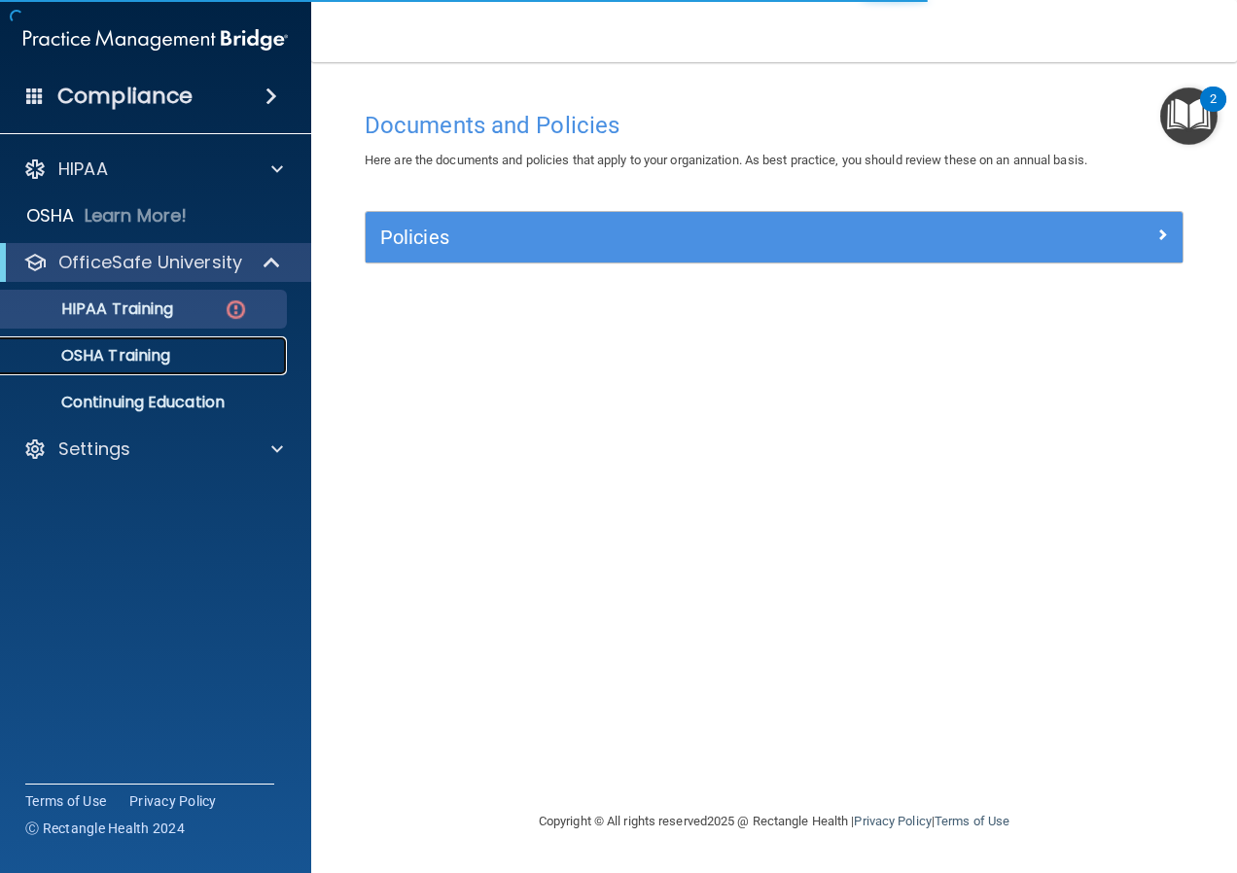
click at [137, 357] on p "OSHA Training" at bounding box center [92, 355] width 158 height 19
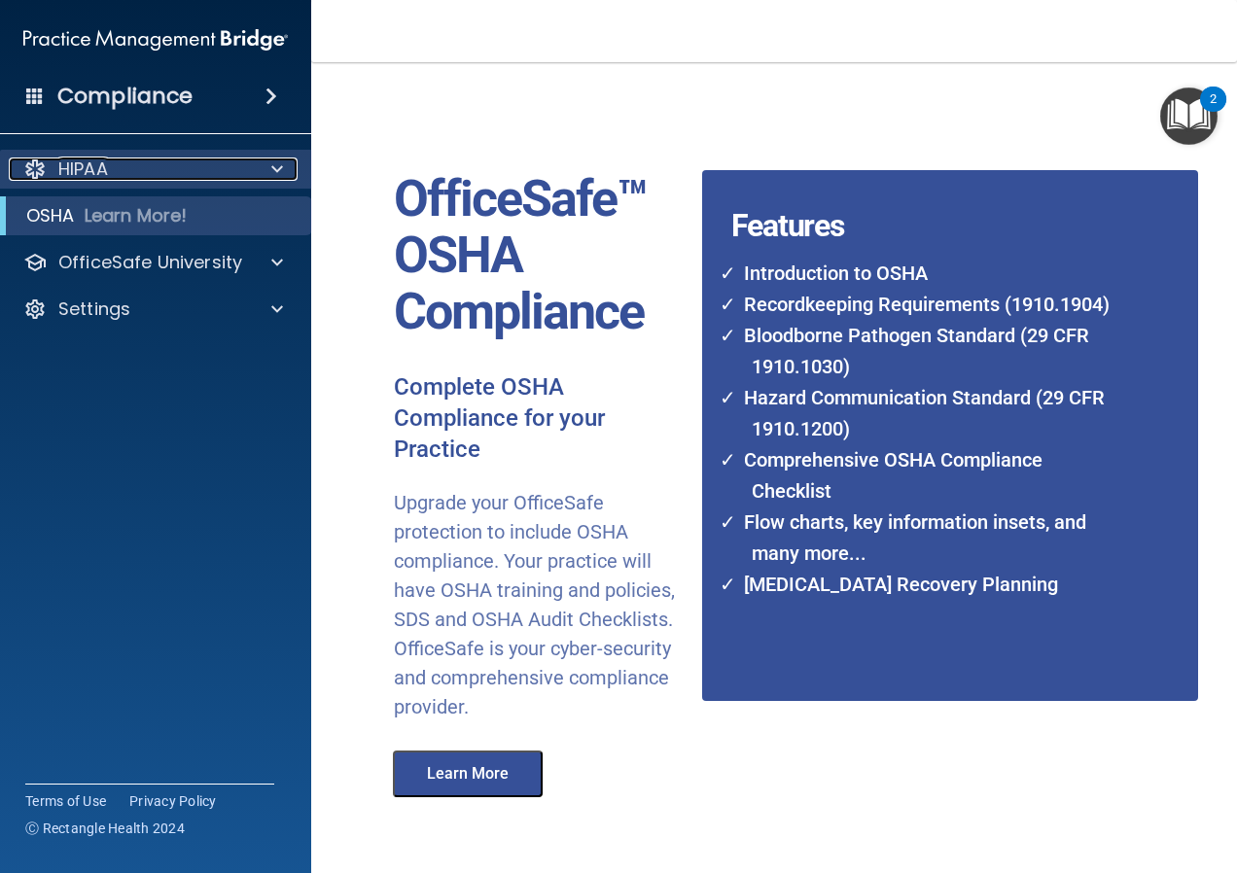
click at [96, 169] on p "HIPAA" at bounding box center [83, 169] width 50 height 23
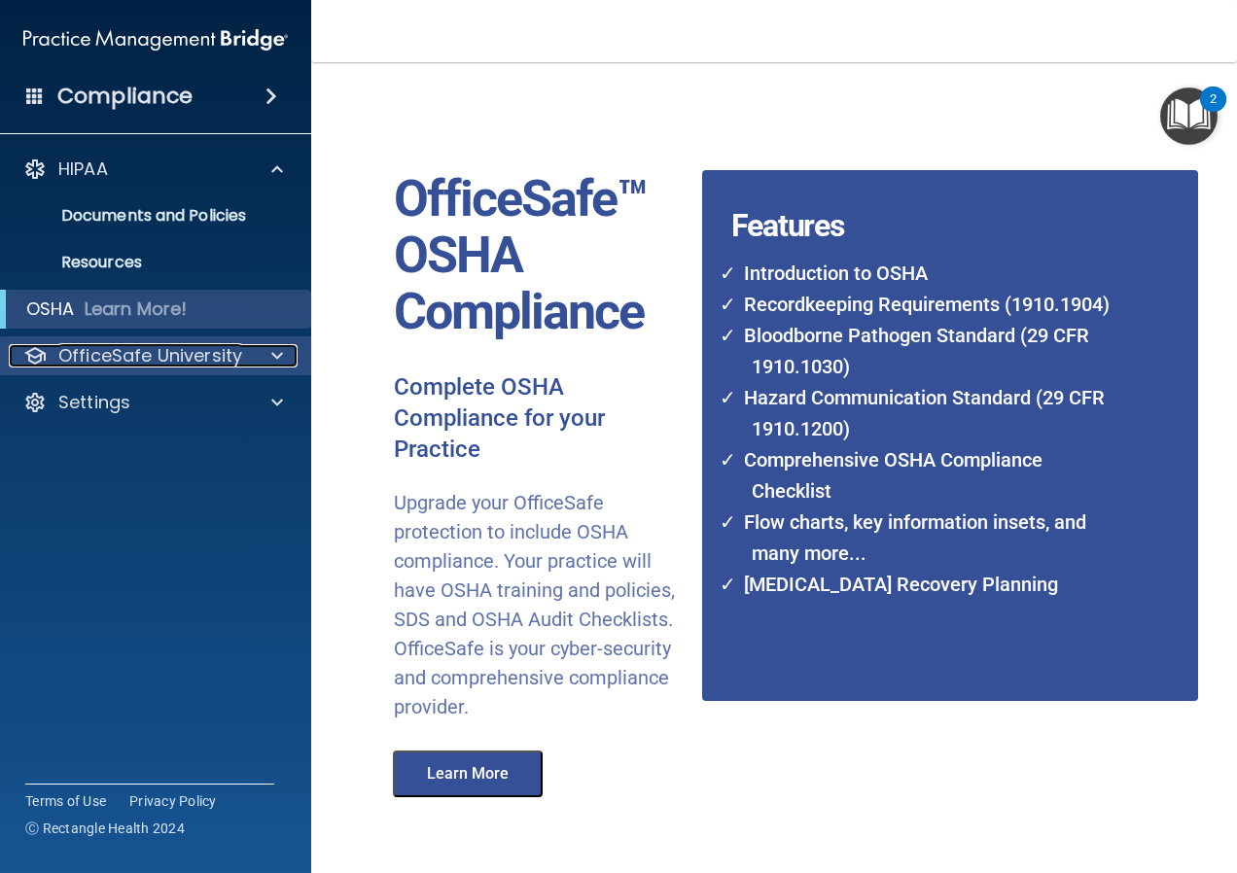
click at [150, 353] on p "OfficeSafe University" at bounding box center [150, 355] width 184 height 23
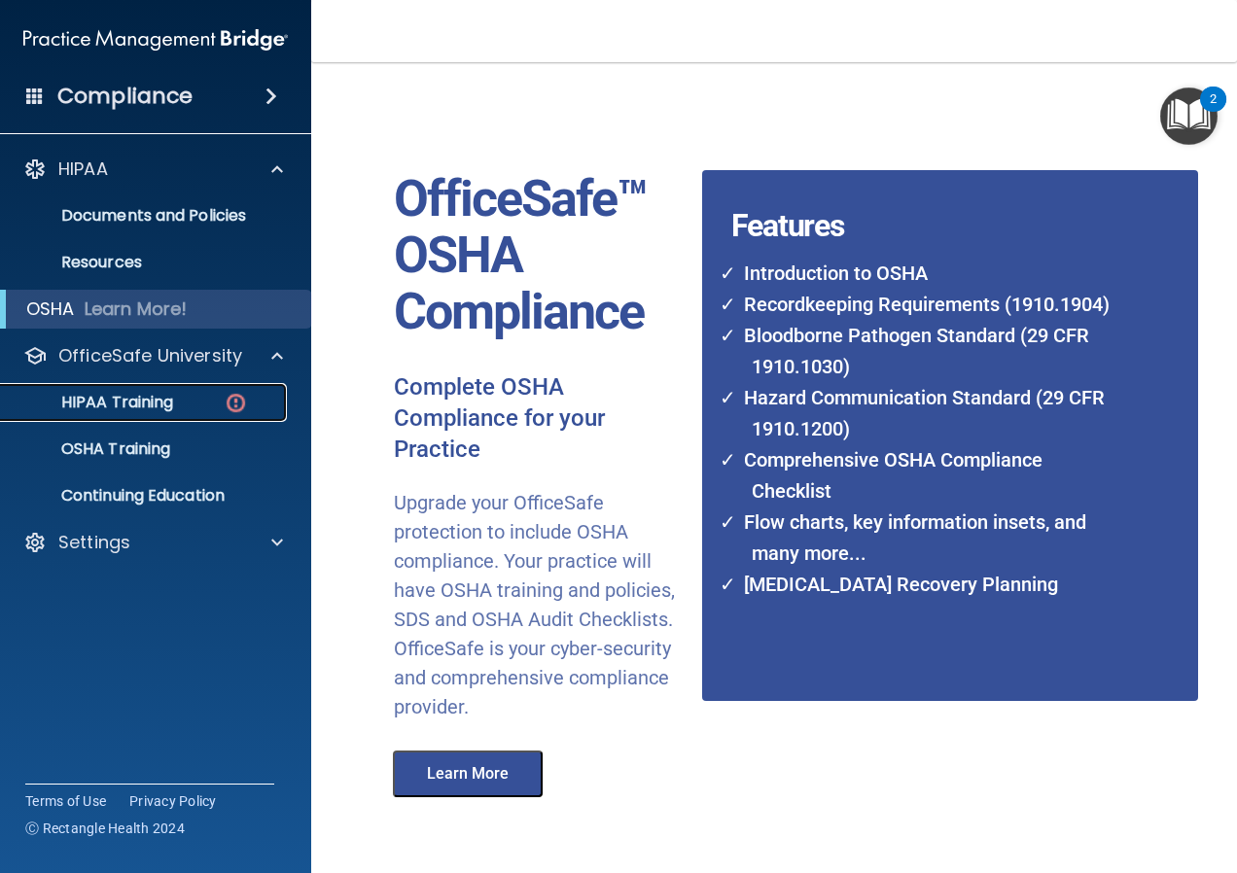
click at [119, 406] on p "HIPAA Training" at bounding box center [93, 402] width 160 height 19
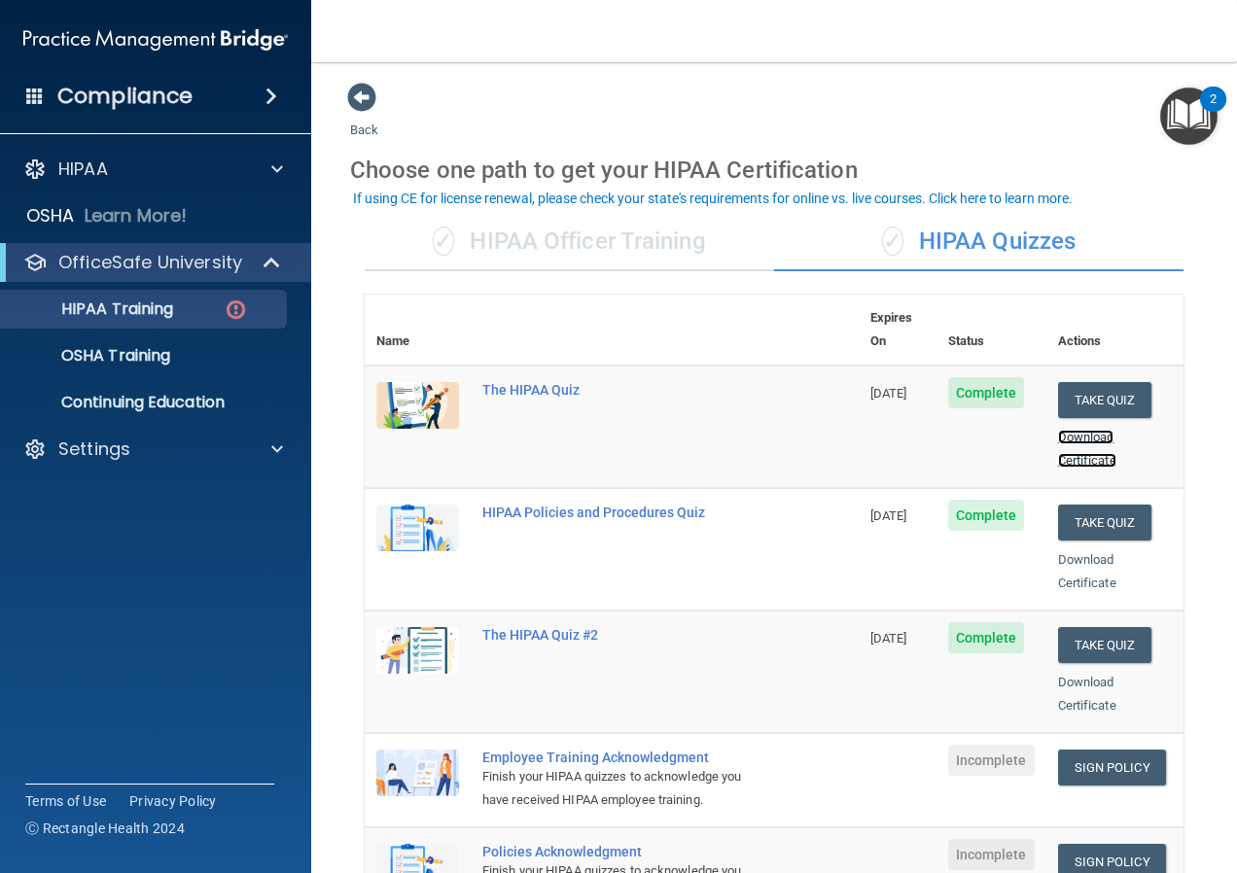
click at [1064, 439] on link "Download Certificate" at bounding box center [1087, 449] width 58 height 38
click at [1074, 552] on link "Download Certificate" at bounding box center [1087, 571] width 58 height 38
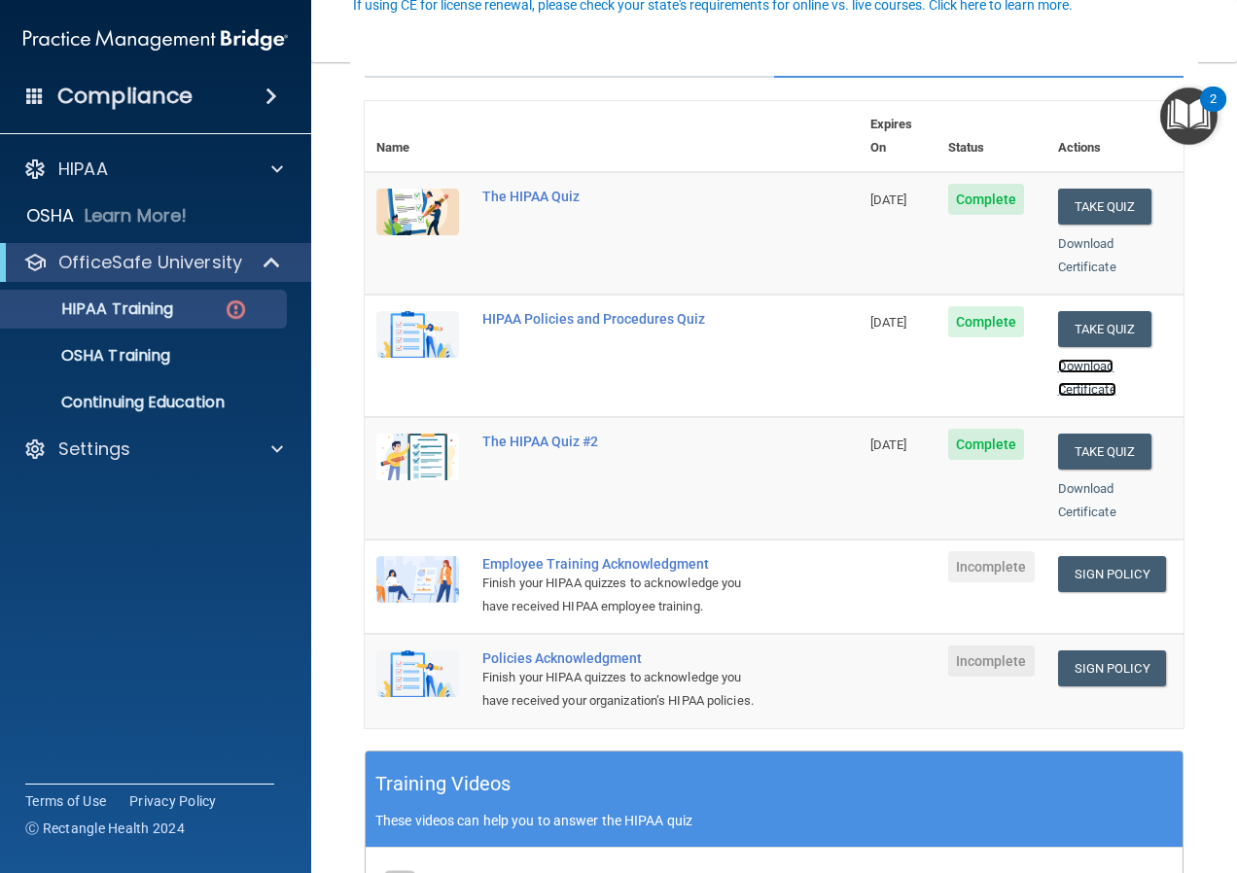
scroll to position [194, 0]
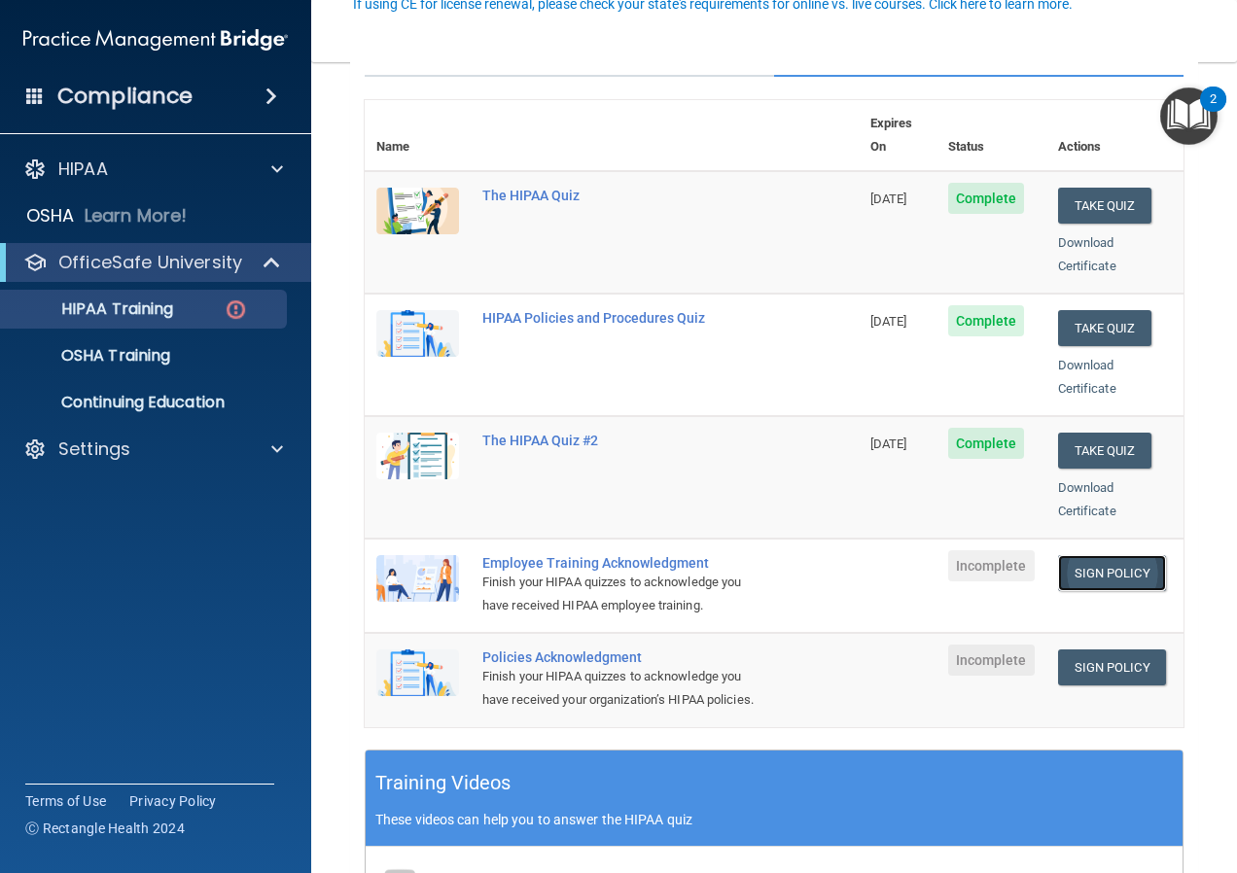
click at [1077, 559] on link "Sign Policy" at bounding box center [1112, 573] width 108 height 36
click at [1094, 650] on link "Sign Policy" at bounding box center [1112, 668] width 108 height 36
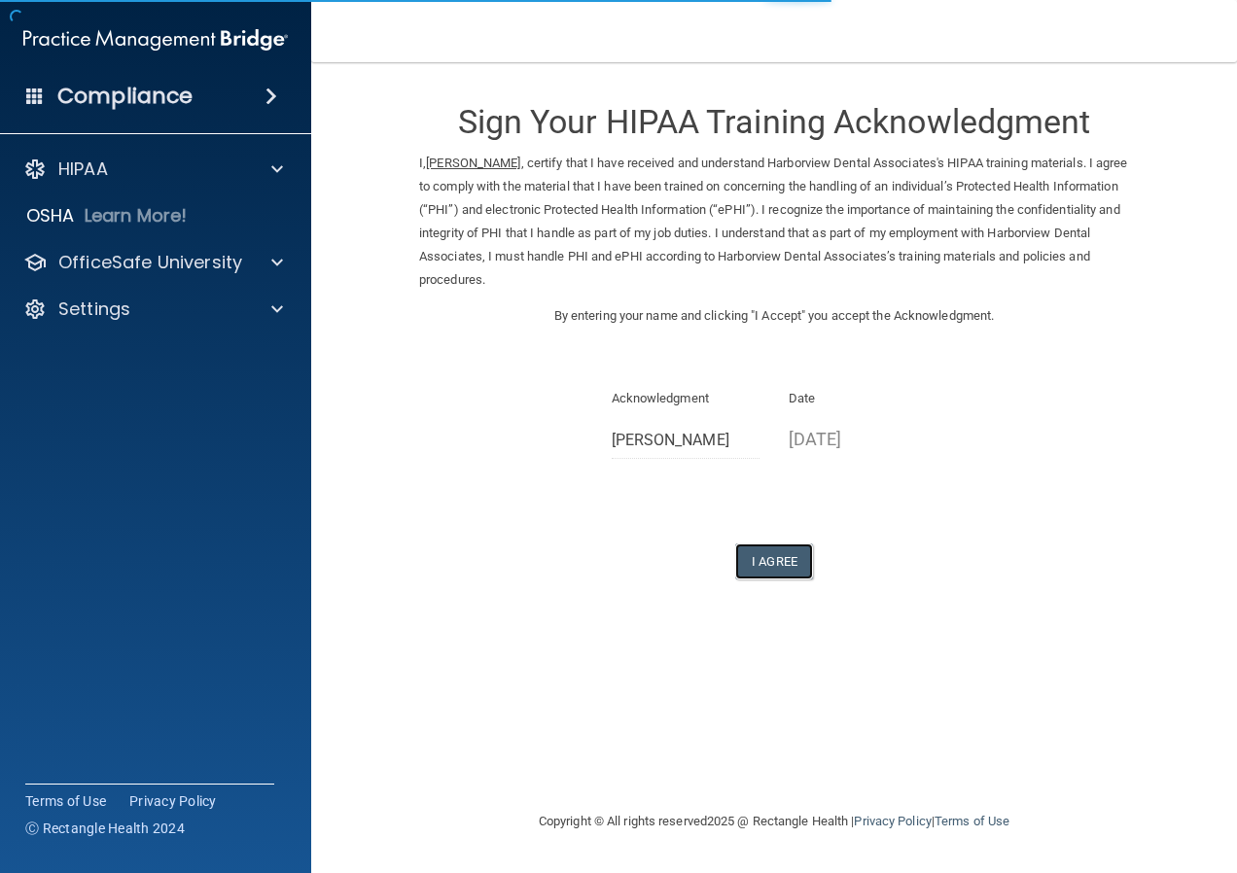
drag, startPoint x: 772, startPoint y: 555, endPoint x: 912, endPoint y: 623, distance: 155.7
click at [774, 556] on button "I Agree" at bounding box center [774, 562] width 78 height 36
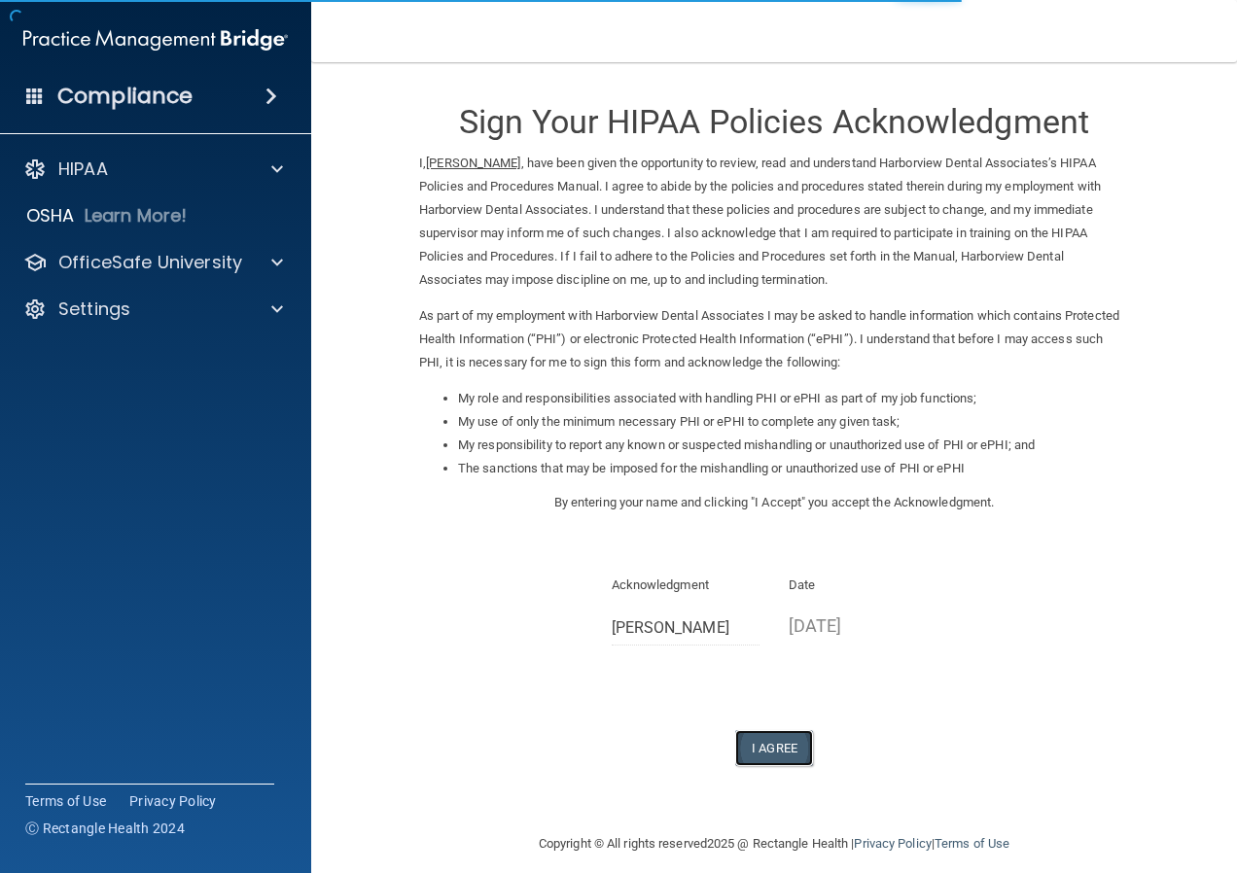
click at [758, 750] on button "I Agree" at bounding box center [774, 748] width 78 height 36
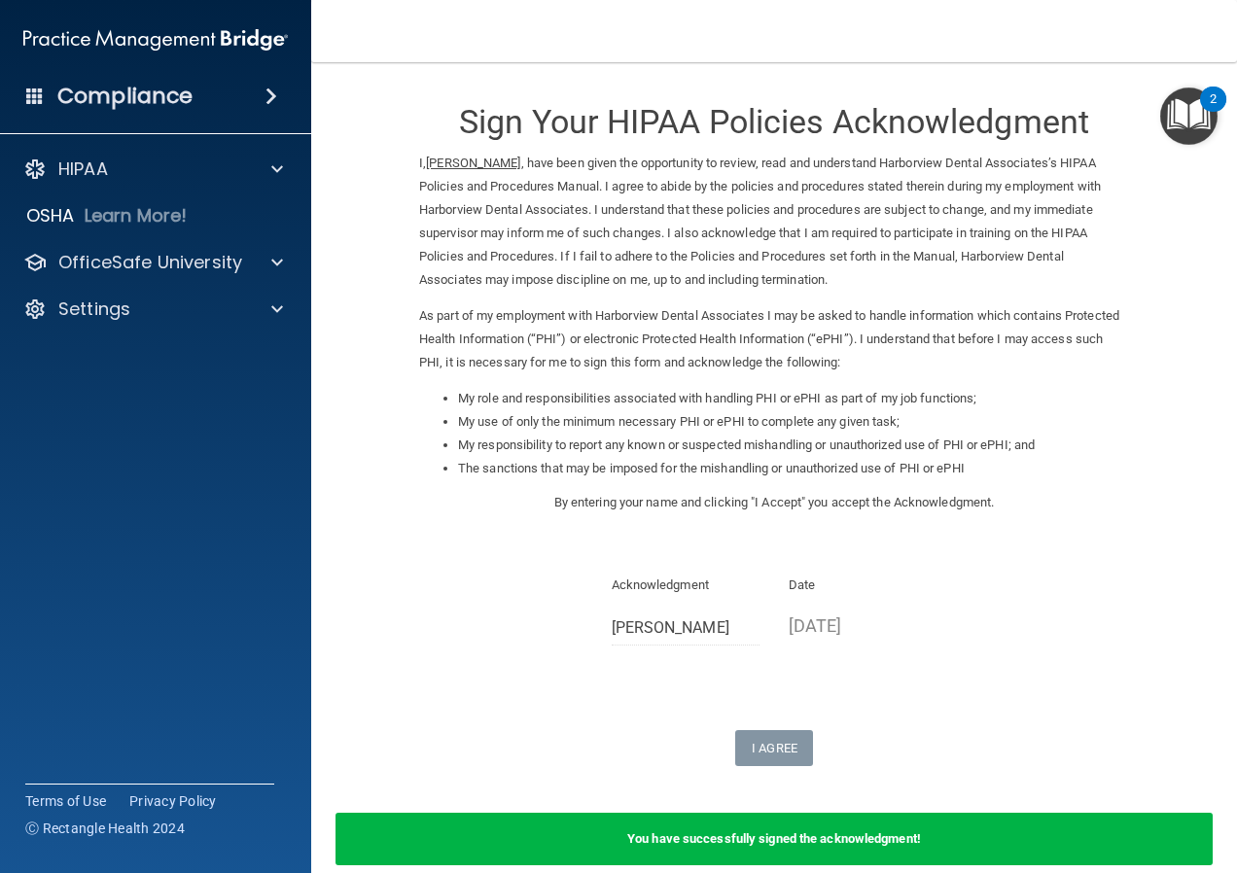
scroll to position [93, 0]
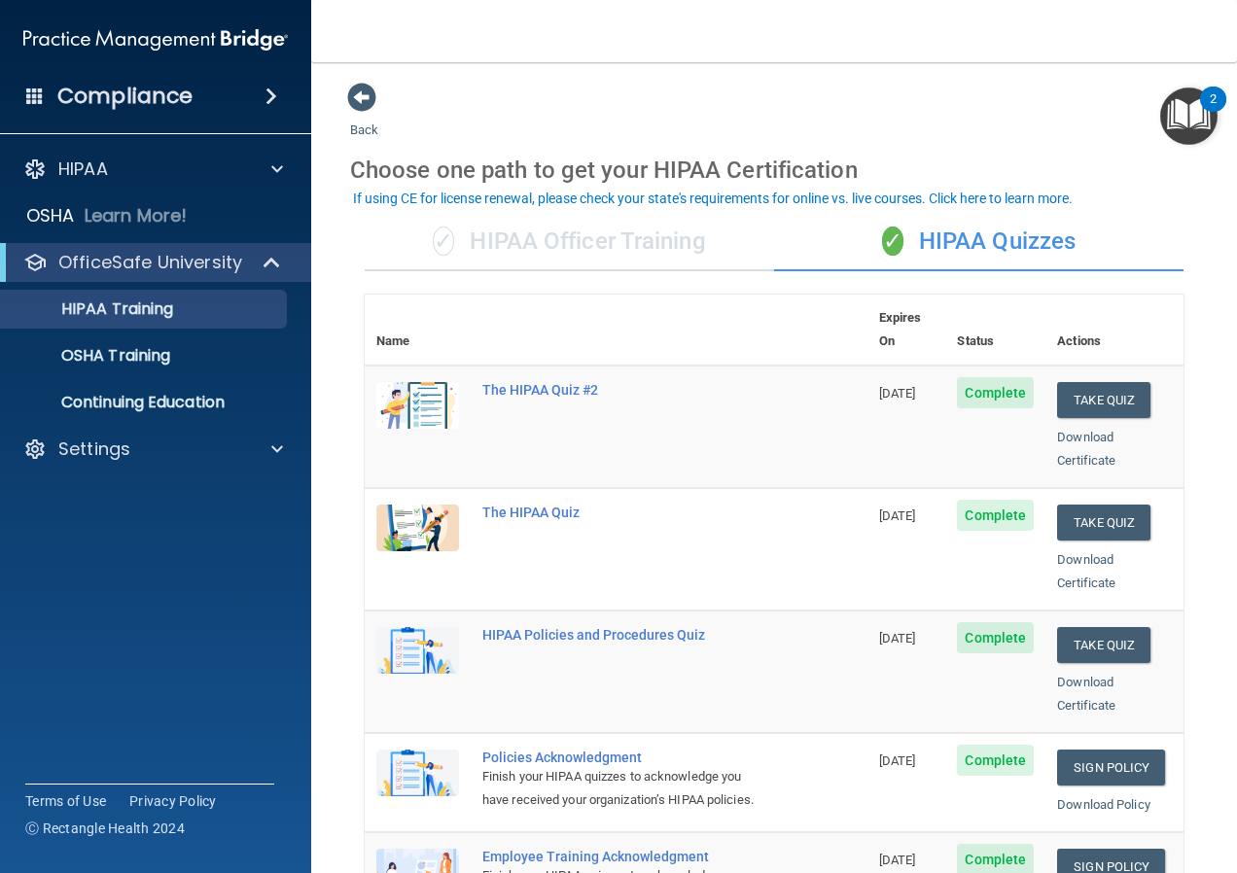
click at [684, 249] on div "✓ HIPAA Officer Training" at bounding box center [569, 242] width 409 height 58
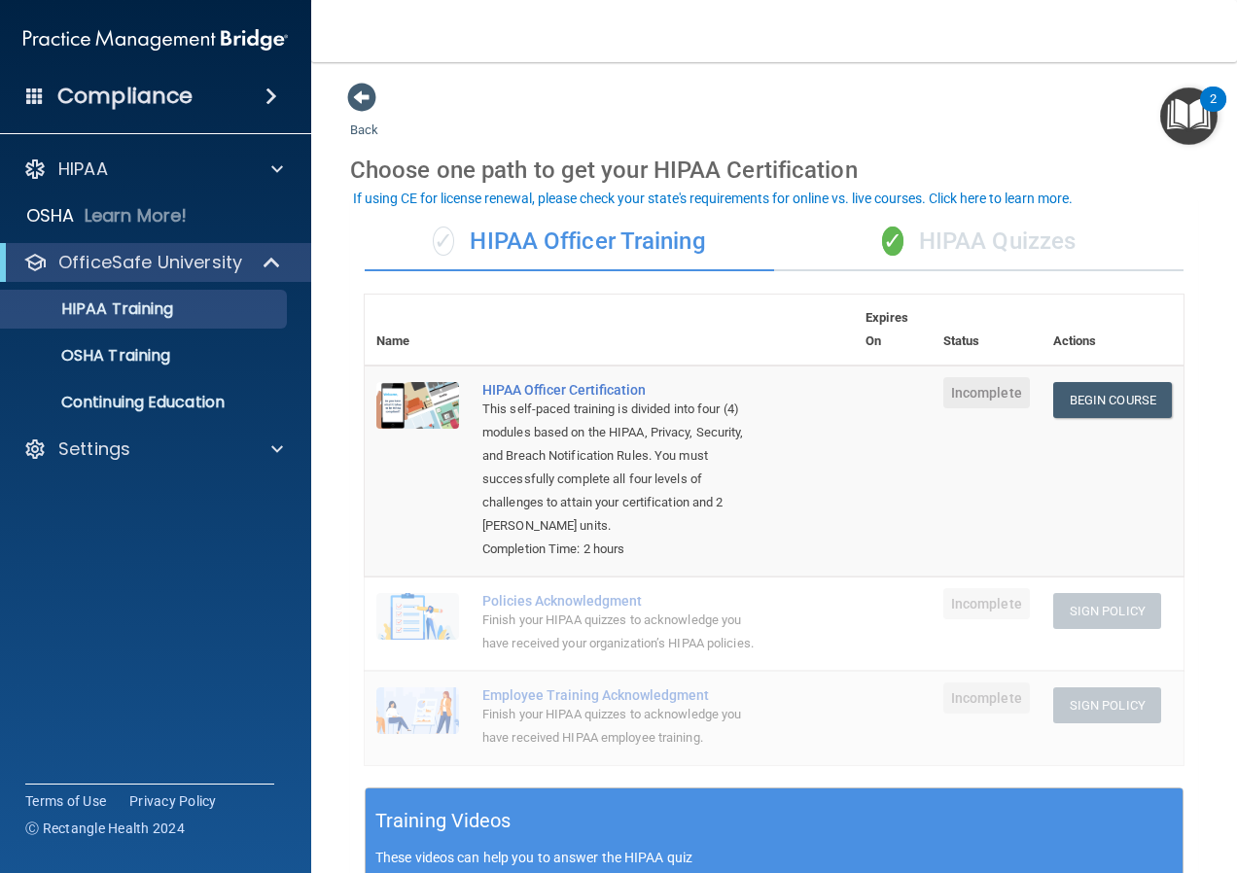
click at [931, 240] on div "✓ HIPAA Quizzes" at bounding box center [978, 242] width 409 height 58
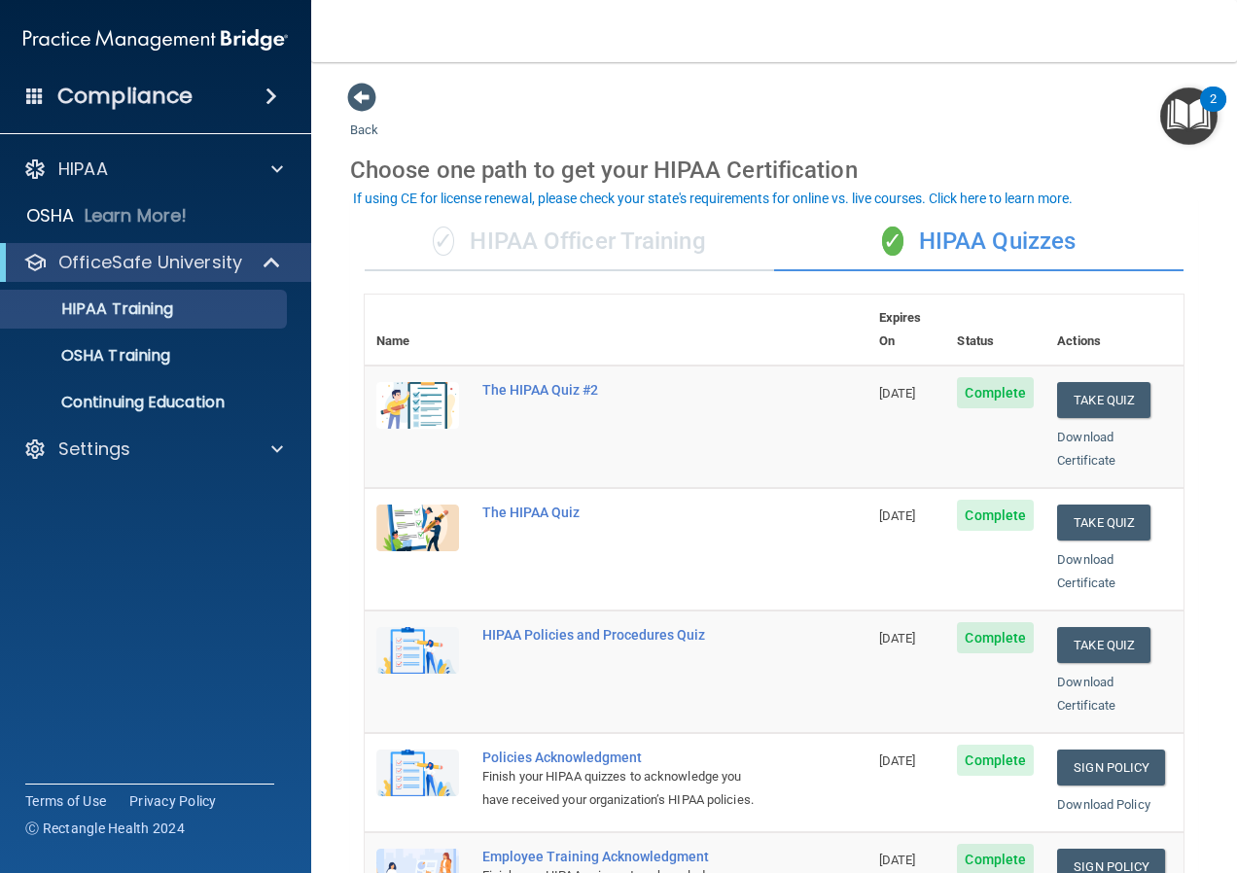
click at [1045, 202] on div "If using CE for license renewal, please check your state's requirements for onl…" at bounding box center [713, 199] width 720 height 14
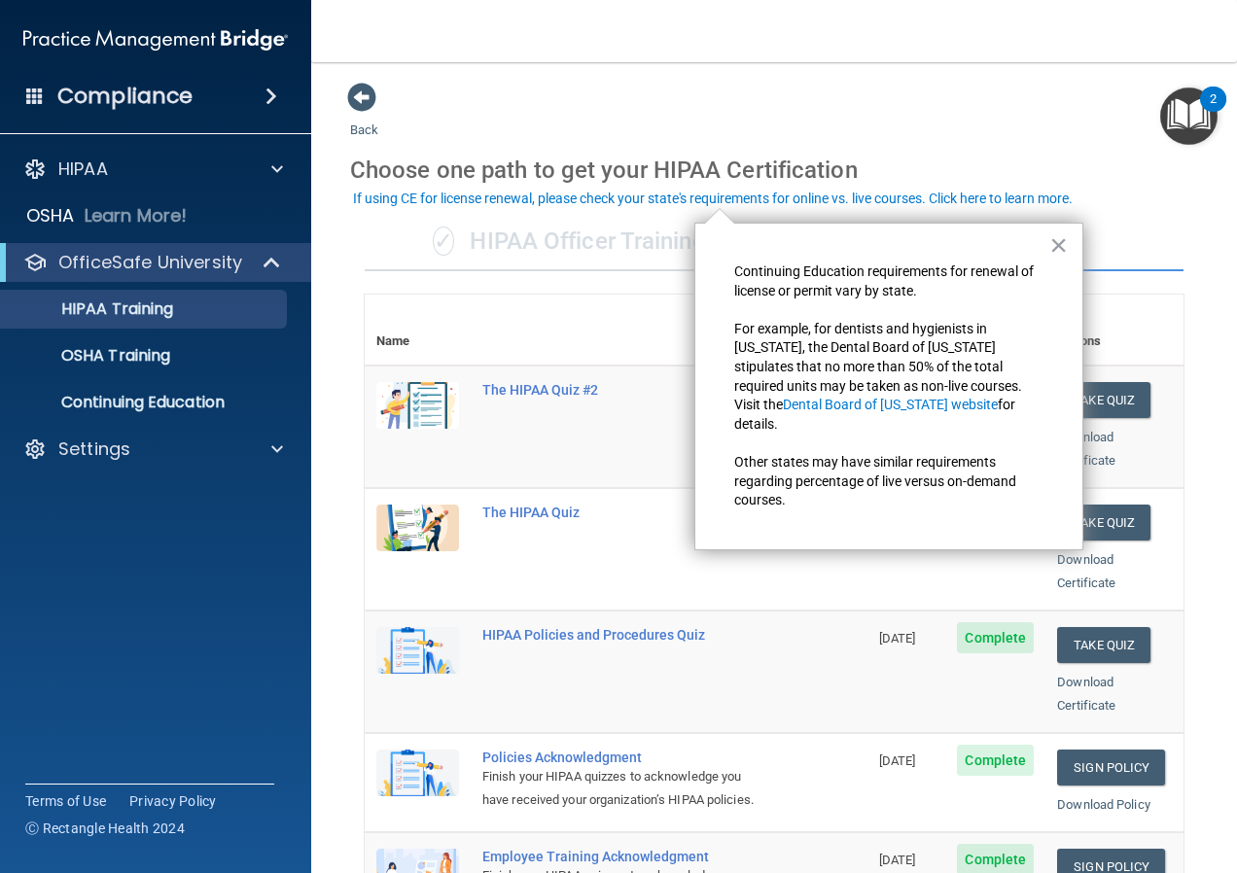
click at [1031, 146] on div "Choose one path to get your HIPAA Certification" at bounding box center [774, 170] width 848 height 56
drag, startPoint x: 755, startPoint y: 141, endPoint x: 450, endPoint y: 104, distance: 306.6
click at [754, 142] on div "Choose one path to get your HIPAA Certification" at bounding box center [774, 170] width 848 height 56
drag, startPoint x: 338, startPoint y: 101, endPoint x: 351, endPoint y: 97, distance: 13.2
click at [340, 101] on main "Back Choose one path to get your HIPAA Certification ✓ HIPAA Officer Training ✓…" at bounding box center [774, 467] width 926 height 811
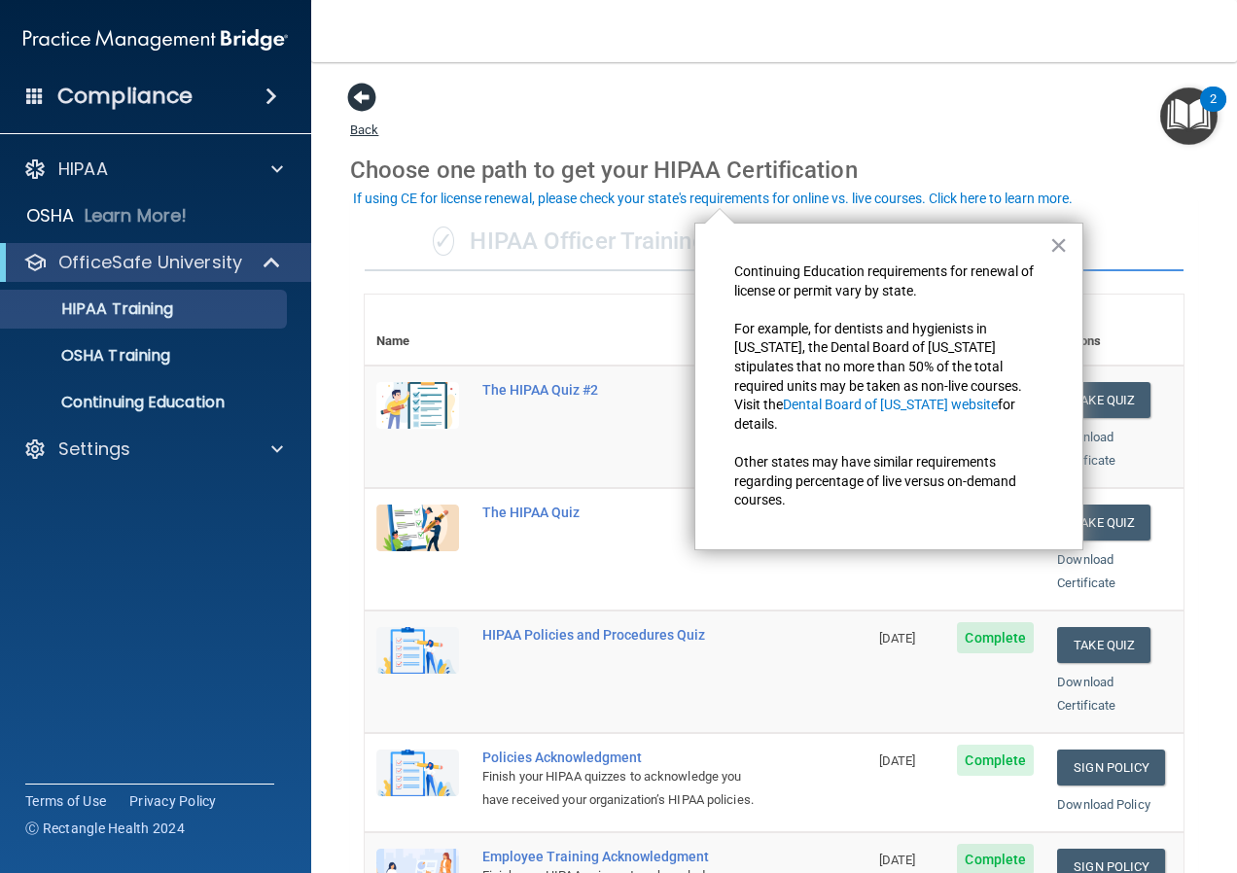
click at [364, 103] on span at bounding box center [361, 97] width 29 height 29
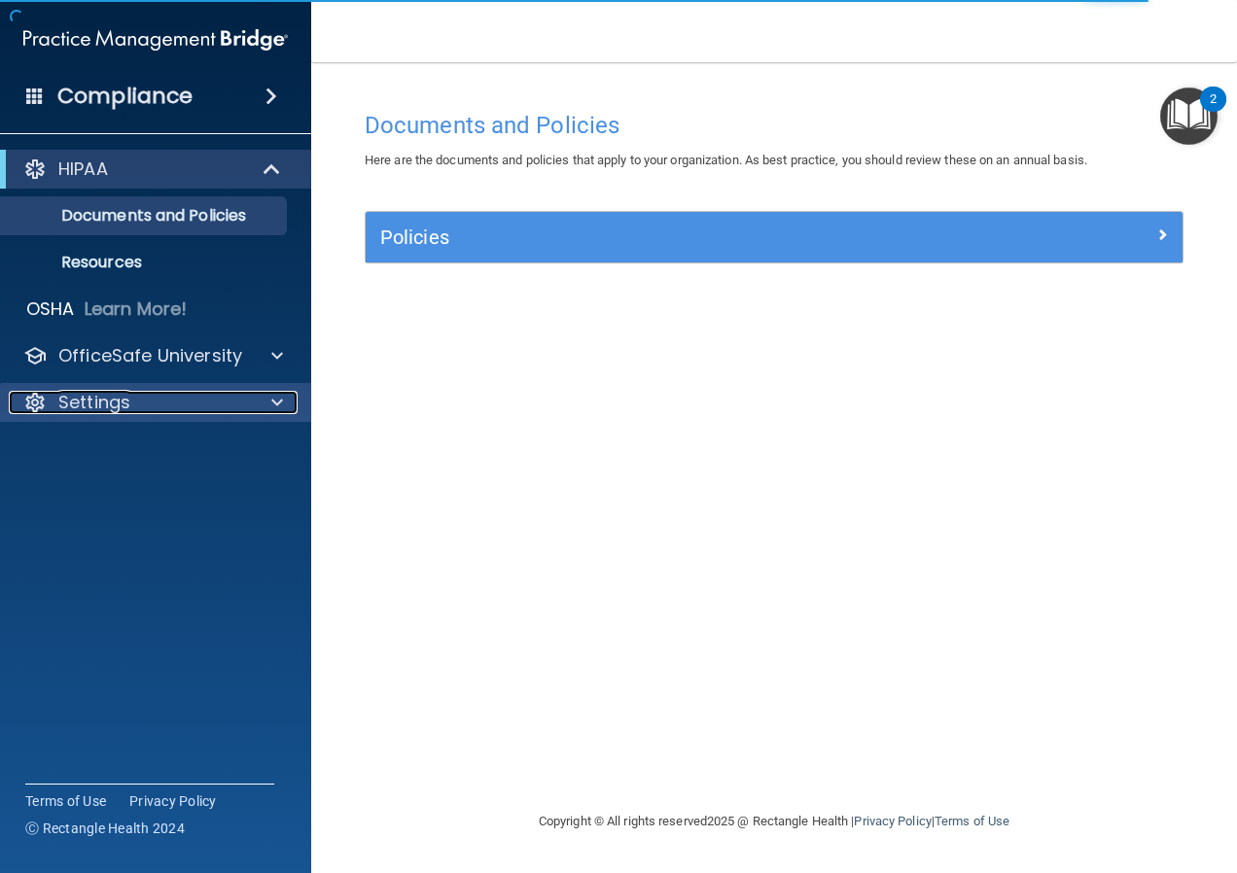
click at [263, 406] on div at bounding box center [274, 402] width 49 height 23
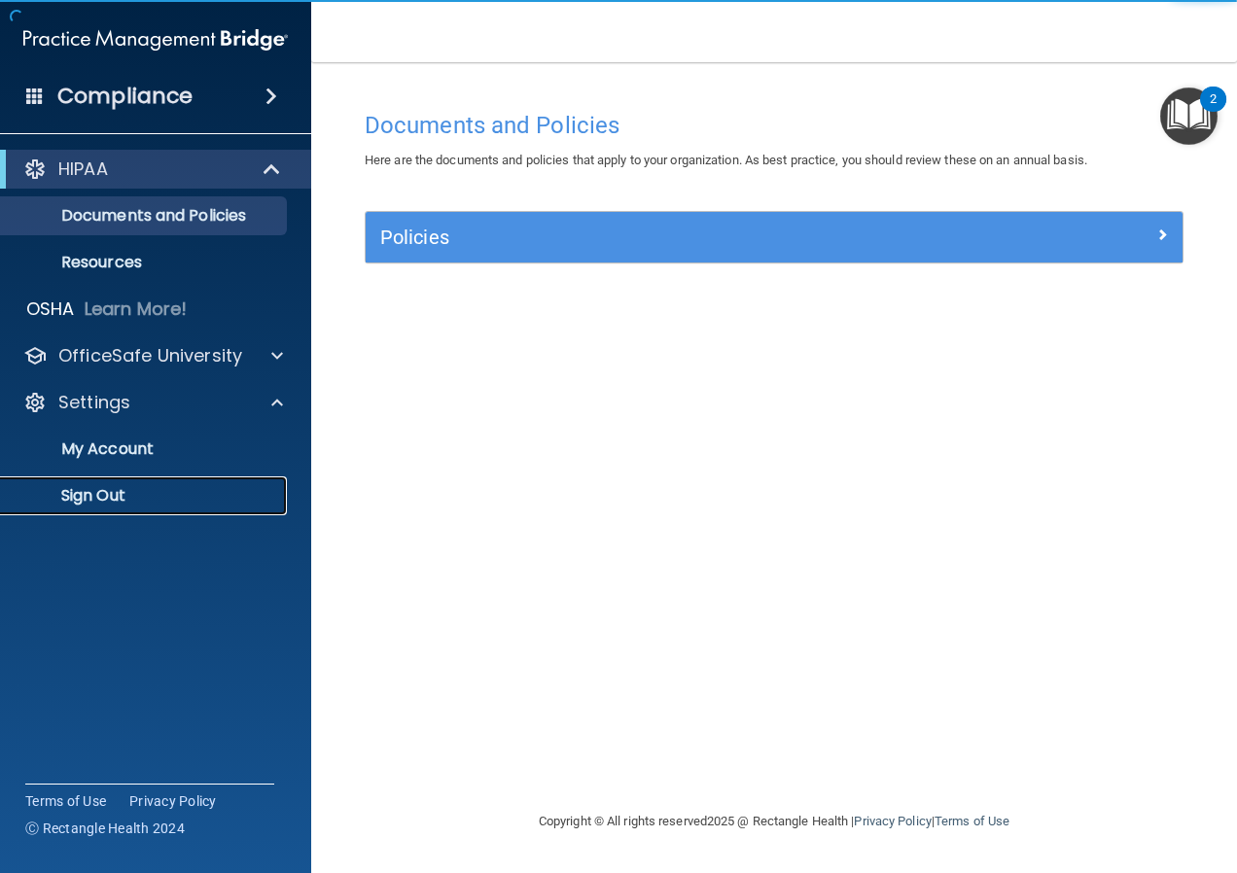
click at [125, 500] on p "Sign Out" at bounding box center [145, 495] width 265 height 19
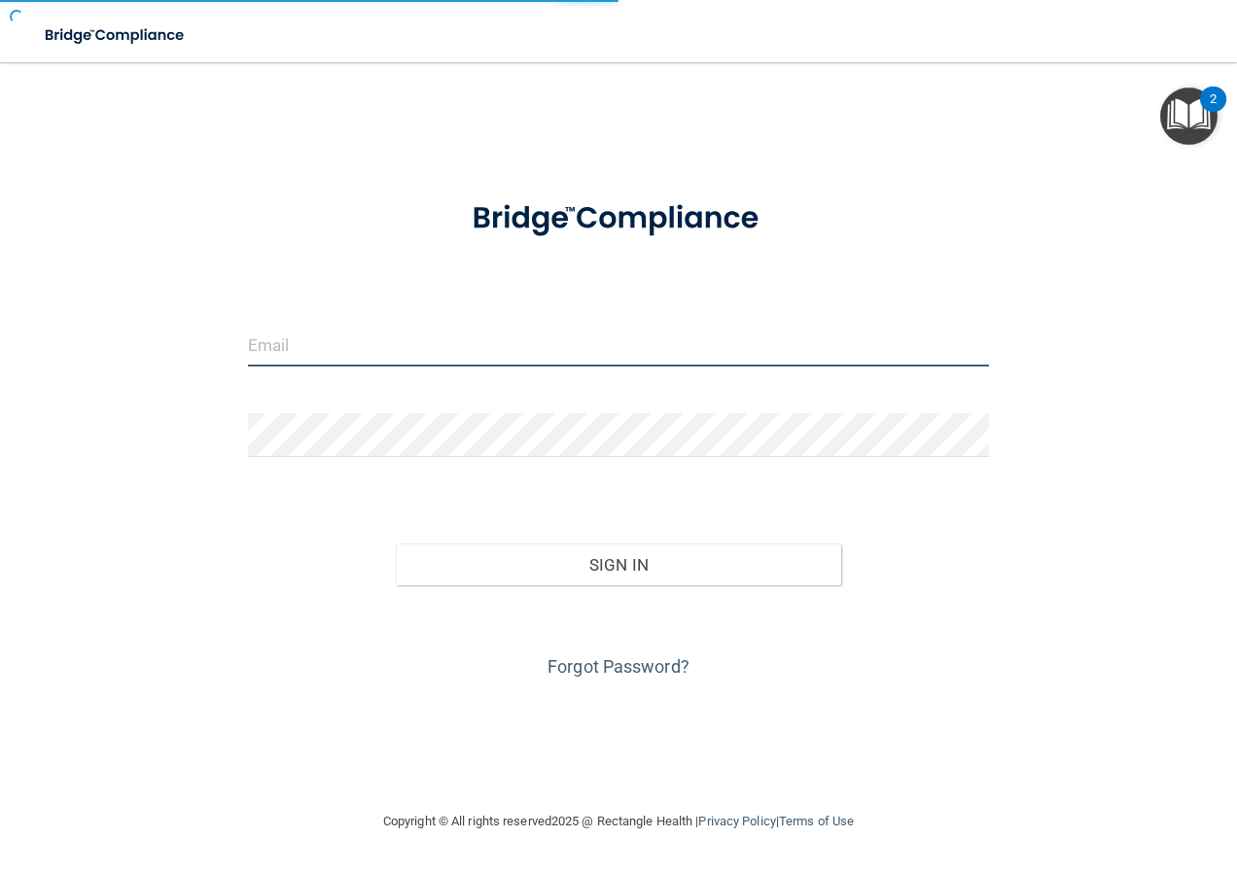
type input "[EMAIL_ADDRESS][DOMAIN_NAME]"
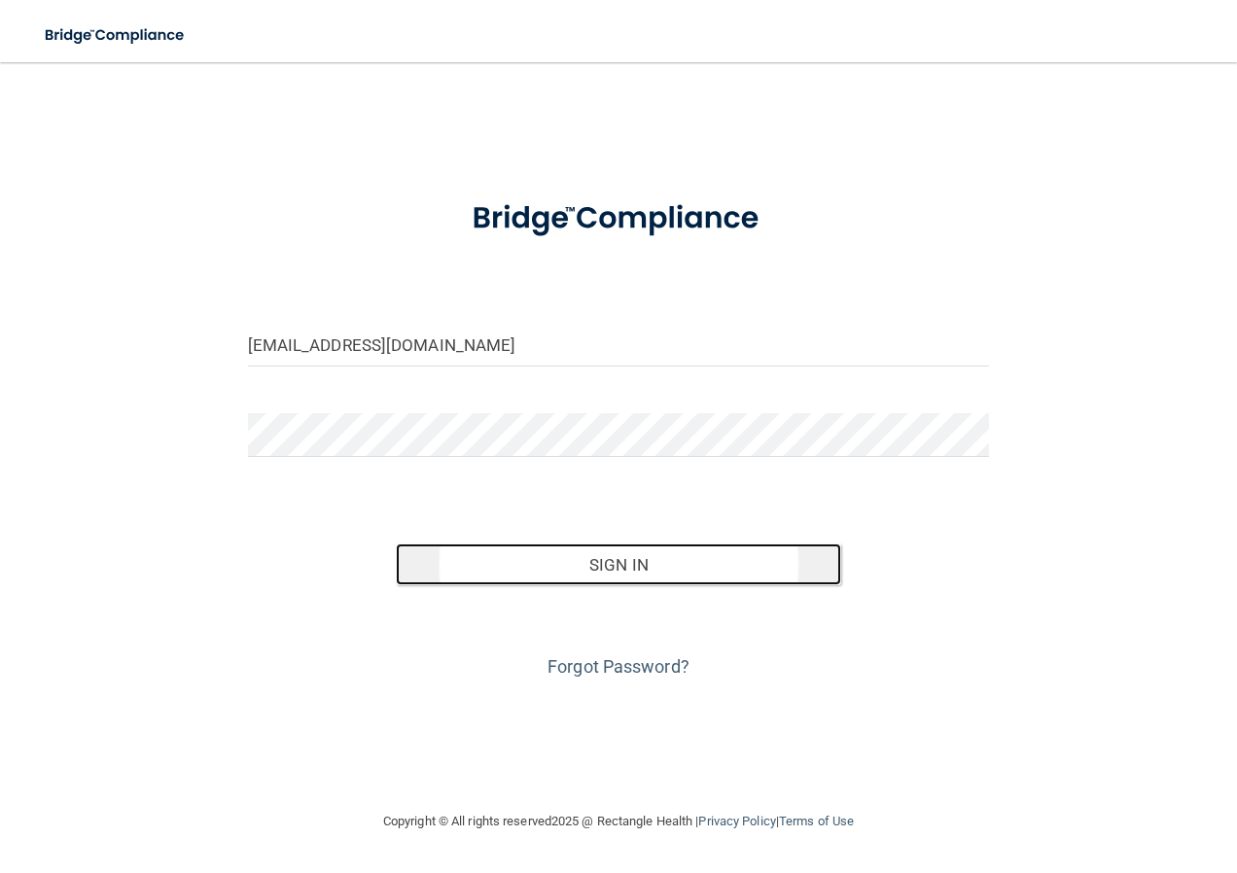
click at [695, 564] on button "Sign In" at bounding box center [618, 565] width 445 height 43
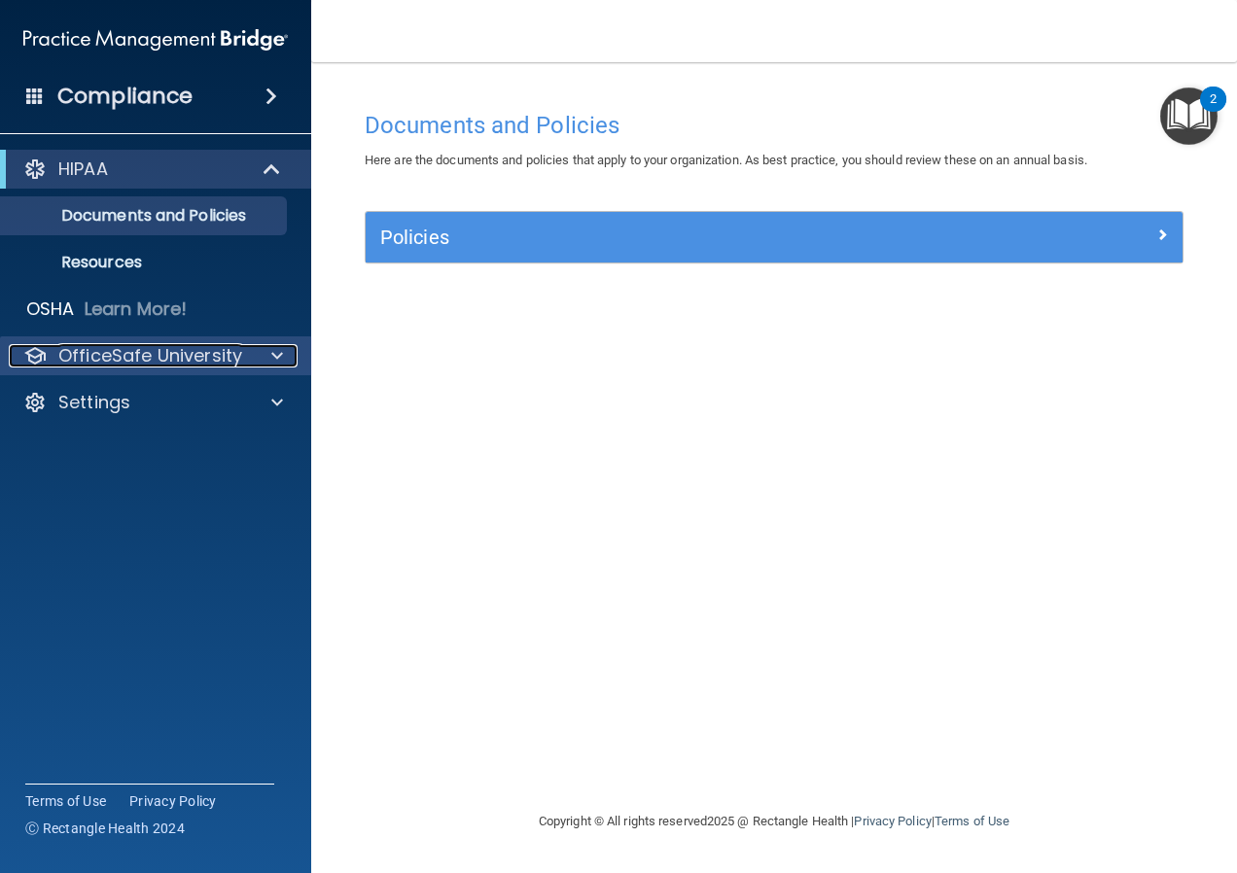
click at [190, 352] on p "OfficeSafe University" at bounding box center [150, 355] width 184 height 23
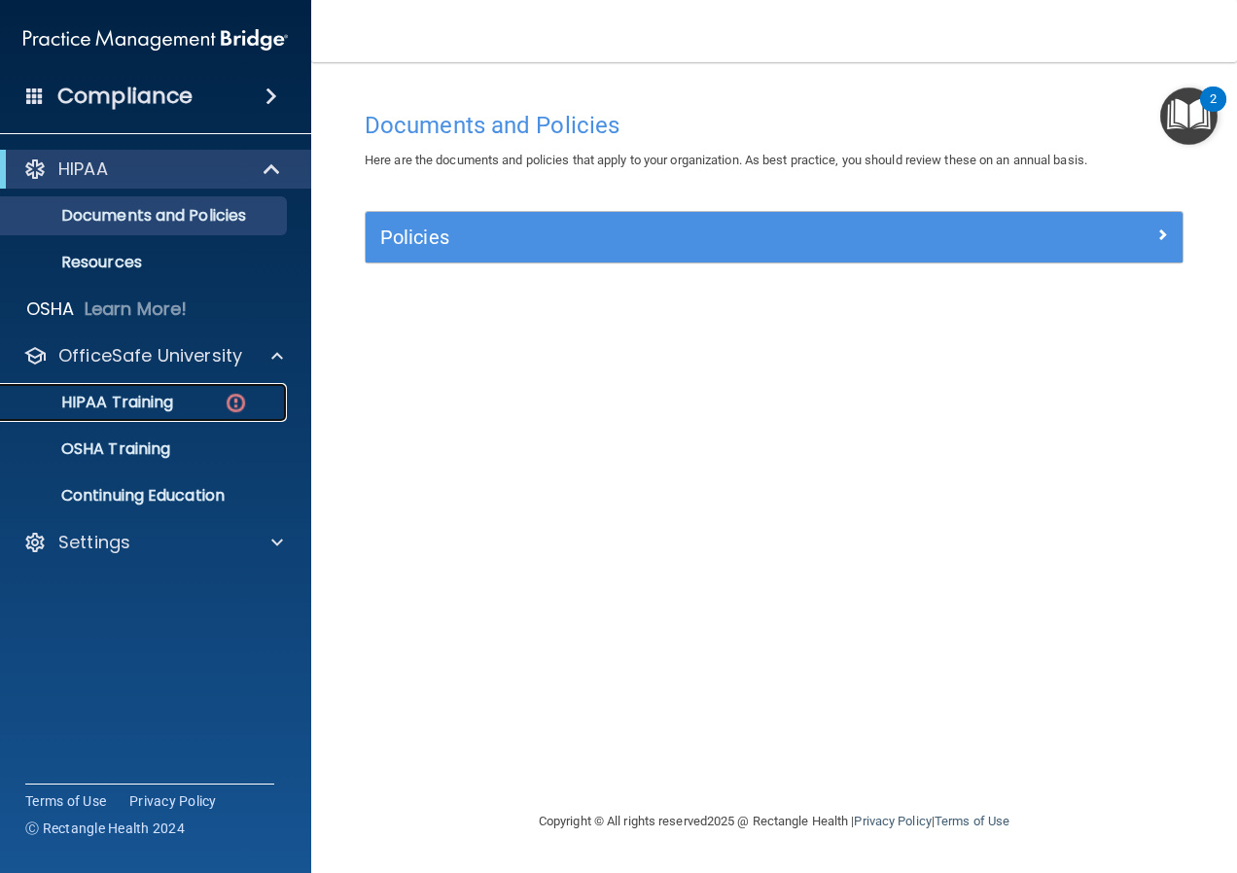
click at [233, 411] on img at bounding box center [236, 403] width 24 height 24
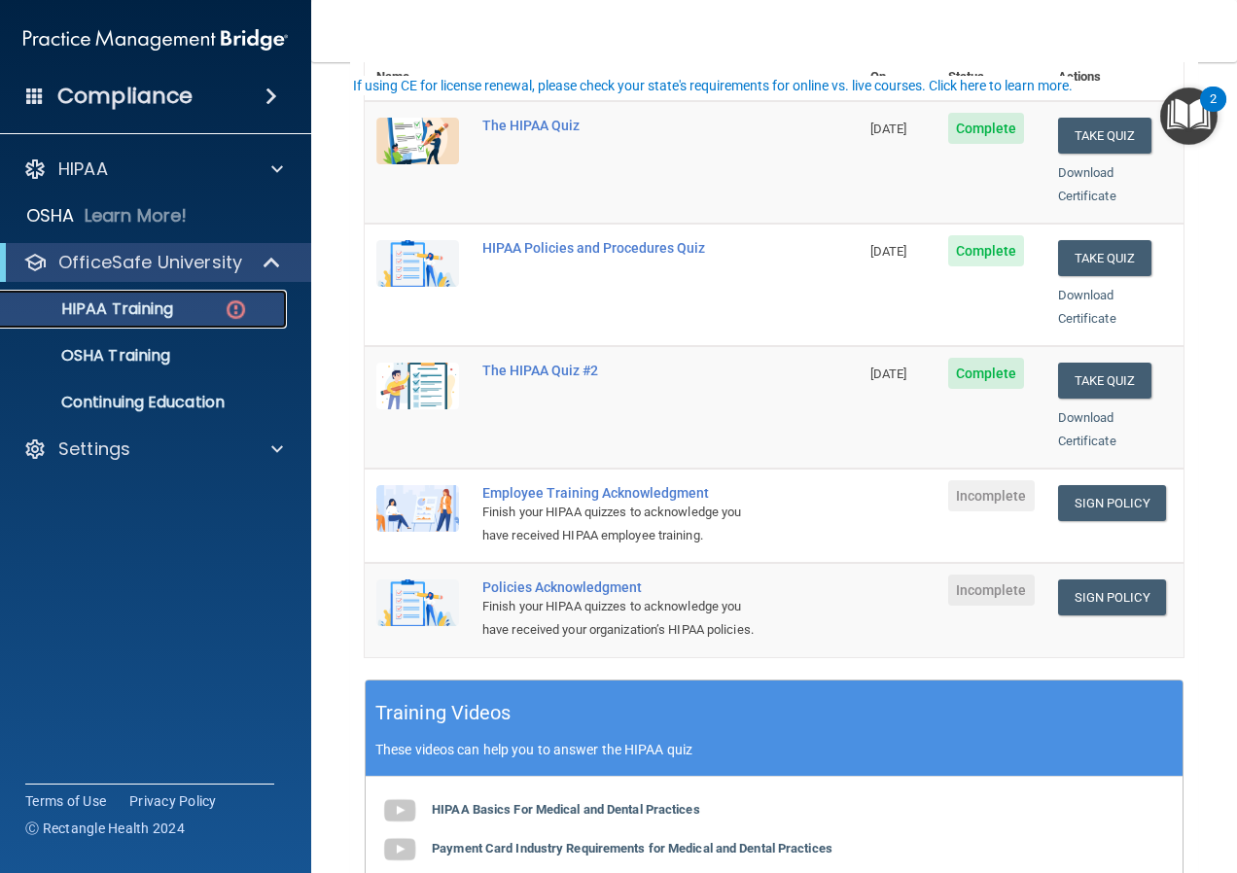
scroll to position [292, 0]
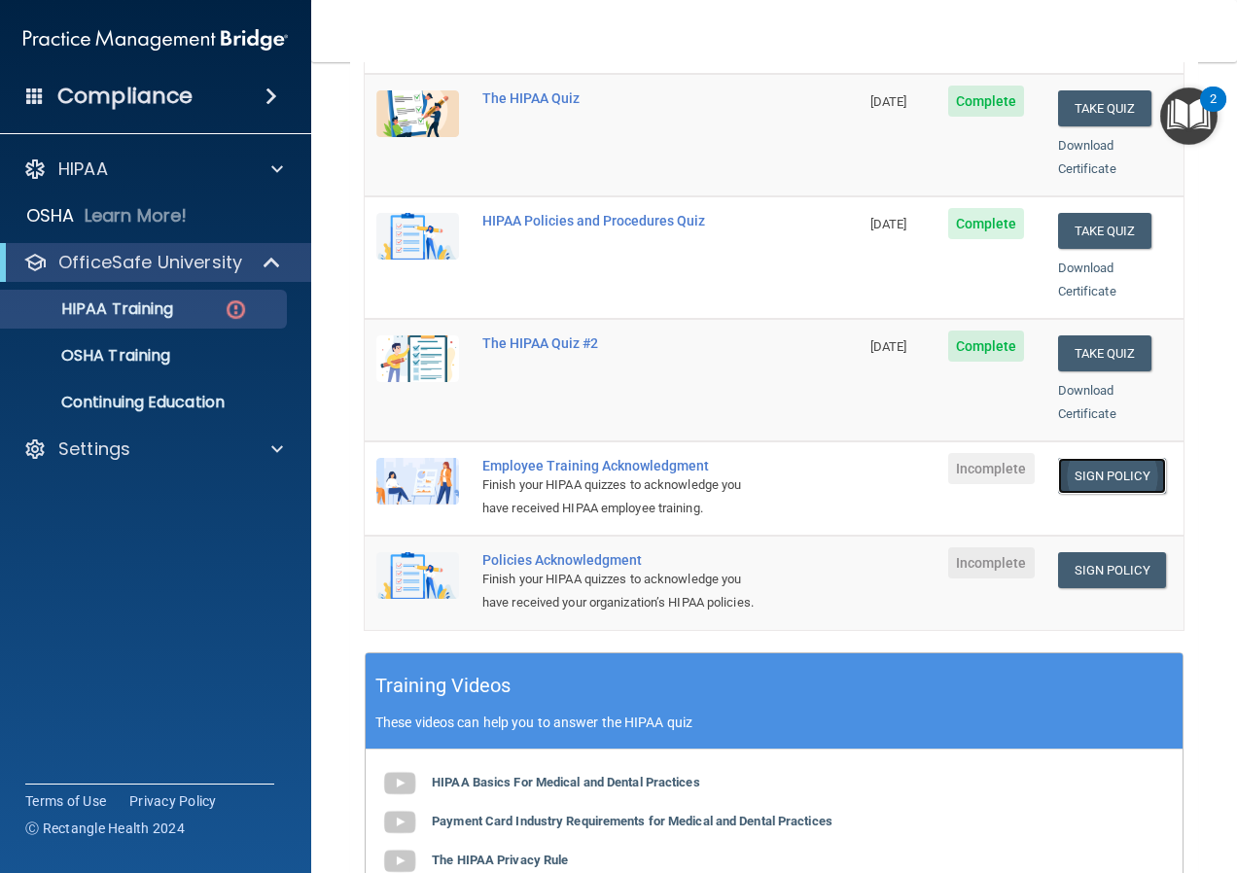
click at [1124, 462] on link "Sign Policy" at bounding box center [1112, 476] width 108 height 36
click at [1095, 552] on link "Sign Policy" at bounding box center [1112, 570] width 108 height 36
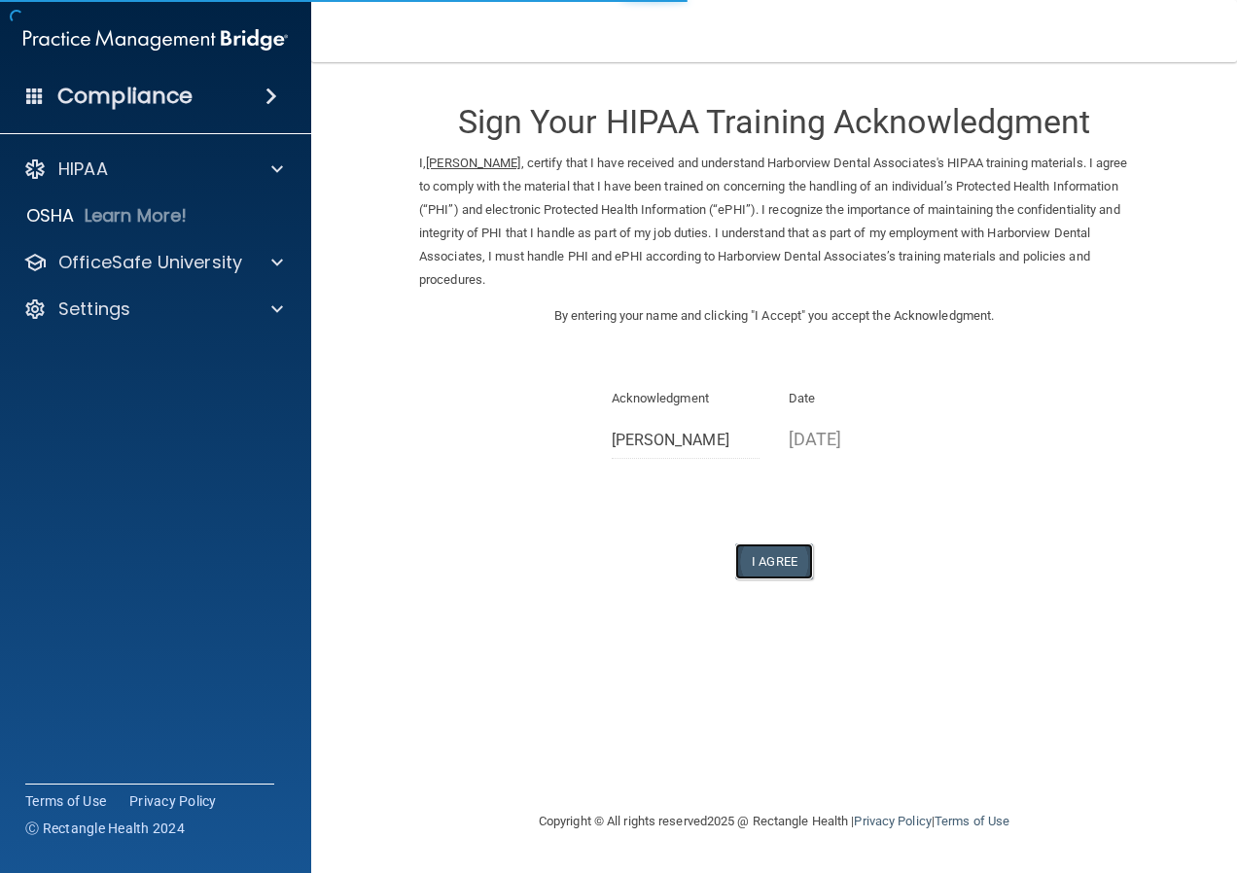
click at [778, 571] on button "I Agree" at bounding box center [774, 562] width 78 height 36
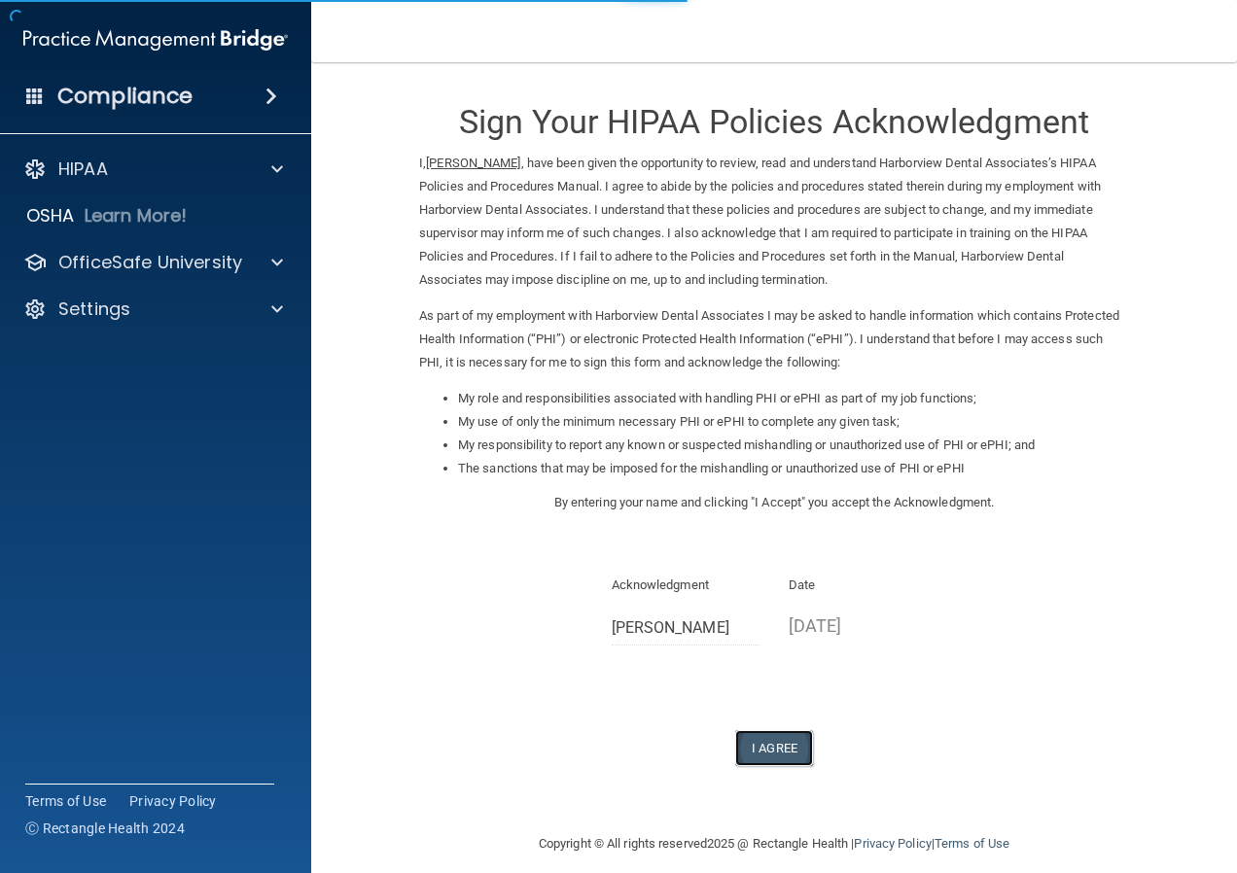
click at [779, 752] on button "I Agree" at bounding box center [774, 748] width 78 height 36
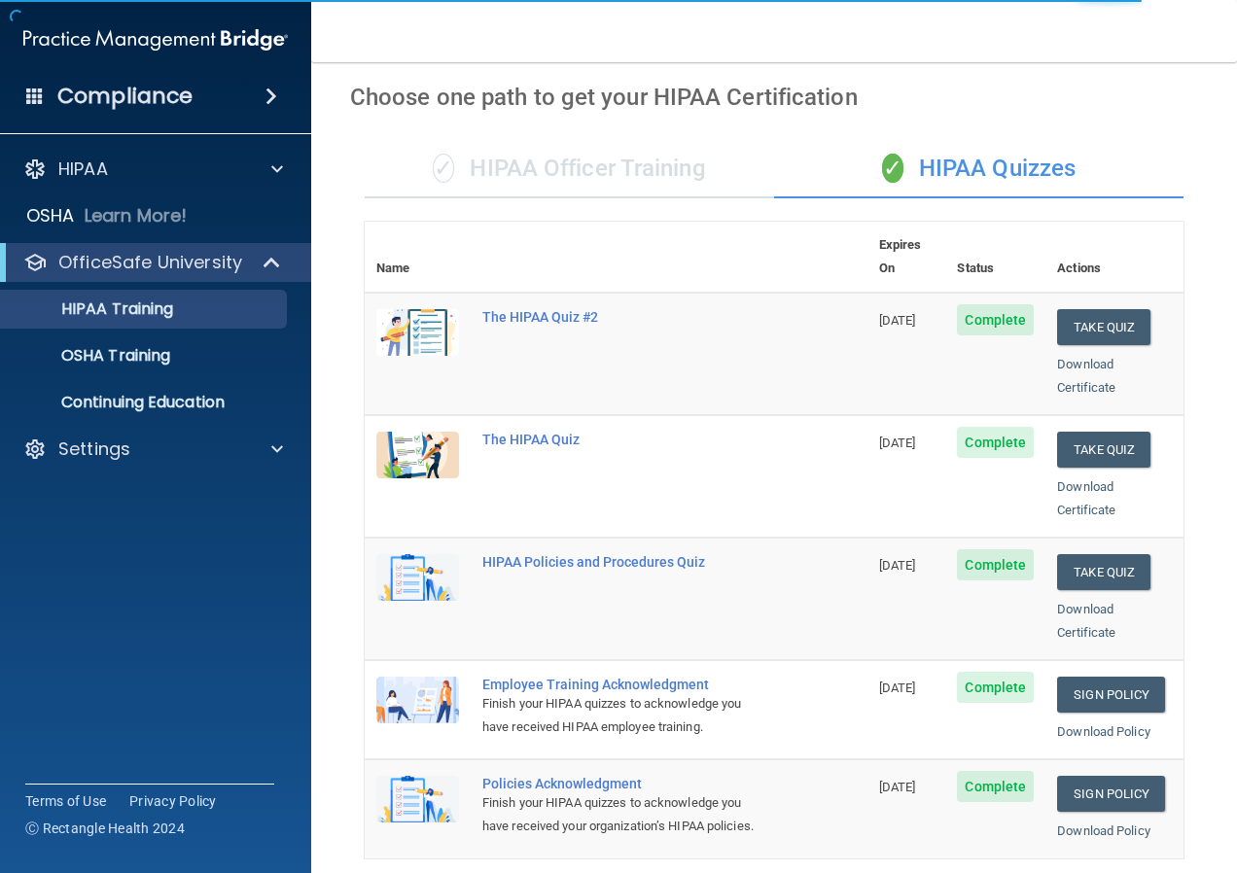
scroll to position [194, 0]
